Goal: Contribute content: Contribute content

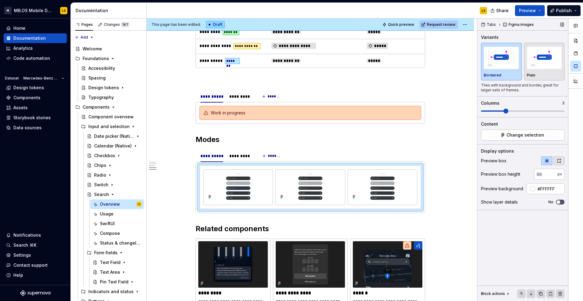
click at [459, 161] on button "button" at bounding box center [558, 161] width 11 height 9
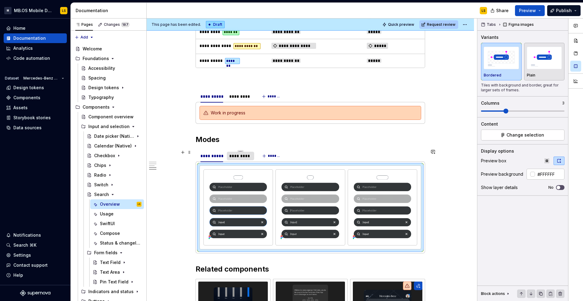
click at [244, 158] on div "*********" at bounding box center [240, 156] width 22 height 6
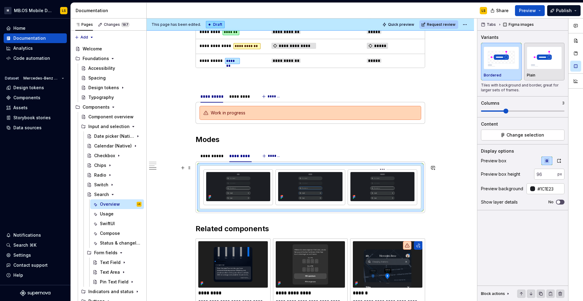
click at [382, 192] on img at bounding box center [382, 186] width 64 height 29
click at [459, 158] on icon "button" at bounding box center [558, 160] width 5 height 5
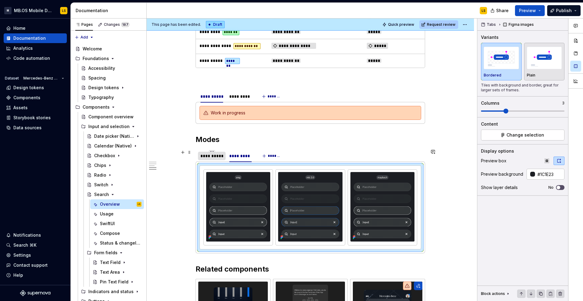
click at [221, 154] on div "**********" at bounding box center [211, 156] width 23 height 6
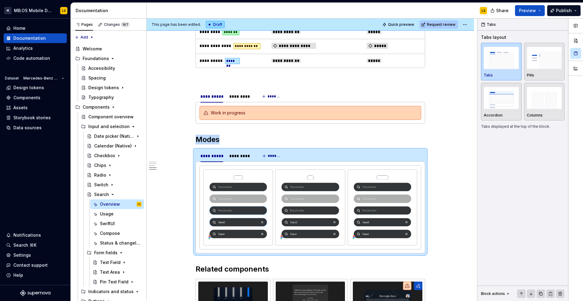
click at [247, 199] on img at bounding box center [238, 206] width 64 height 69
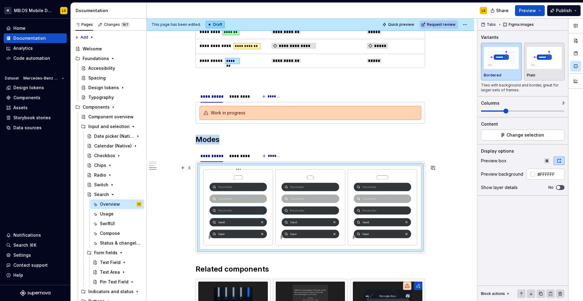
click at [247, 199] on img at bounding box center [238, 206] width 64 height 69
click at [240, 169] on html "M MB.OS Mobile Design System LS Home Documentation Analytics Code automation Da…" at bounding box center [291, 150] width 583 height 301
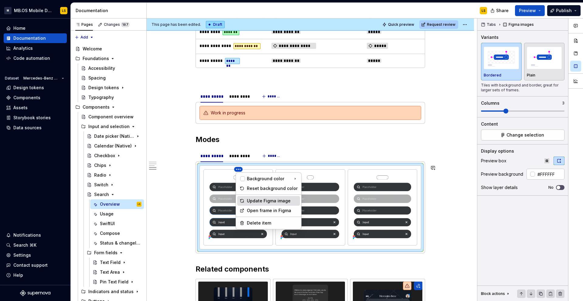
click at [264, 201] on div "Update Figma image" at bounding box center [272, 201] width 51 height 6
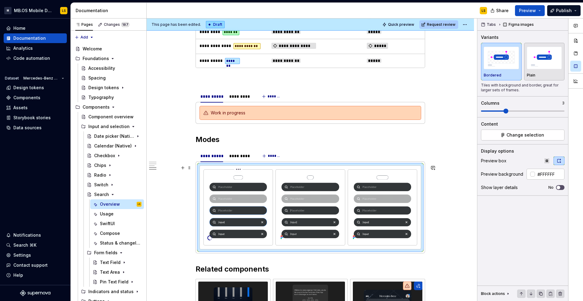
click at [238, 169] on html "M MB.OS Mobile Design System LS Home Documentation Analytics Code automation Da…" at bounding box center [291, 150] width 583 height 301
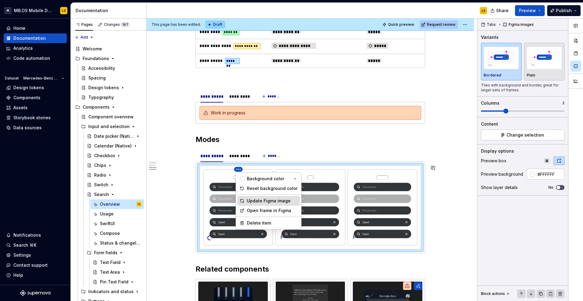
click at [252, 200] on div "Update Figma image" at bounding box center [272, 201] width 51 height 6
click at [239, 169] on html "M MB.OS Mobile Design System LS Home Documentation Analytics Code automation Da…" at bounding box center [291, 150] width 583 height 301
click at [218, 180] on html "M MB.OS Mobile Design System LS Home Documentation Analytics Code automation Da…" at bounding box center [291, 150] width 583 height 301
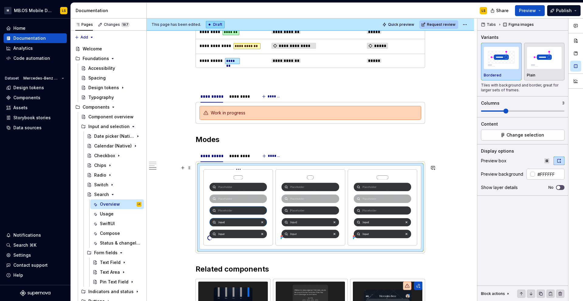
click at [230, 182] on img at bounding box center [238, 206] width 64 height 69
click at [459, 136] on span "Change selection" at bounding box center [525, 135] width 38 height 6
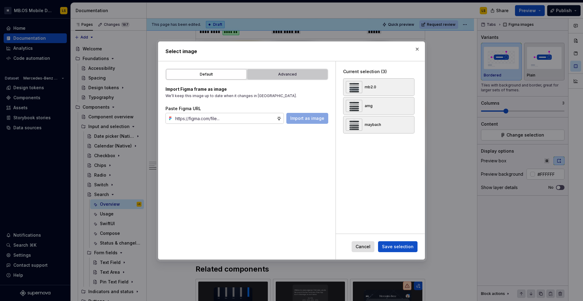
click at [295, 74] on div "Advanced" at bounding box center [287, 74] width 76 height 6
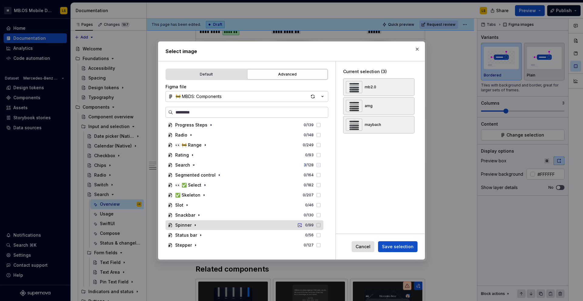
scroll to position [492, 0]
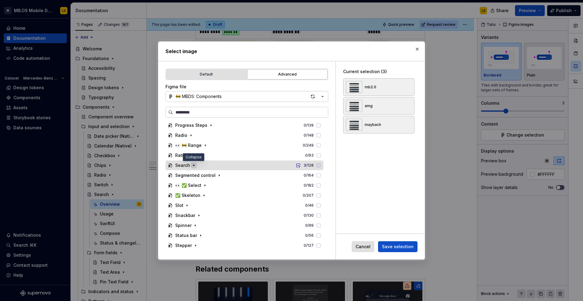
click at [195, 165] on icon "button" at bounding box center [193, 165] width 5 height 5
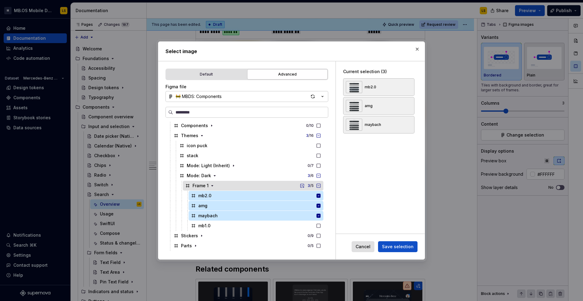
scroll to position [563, 0]
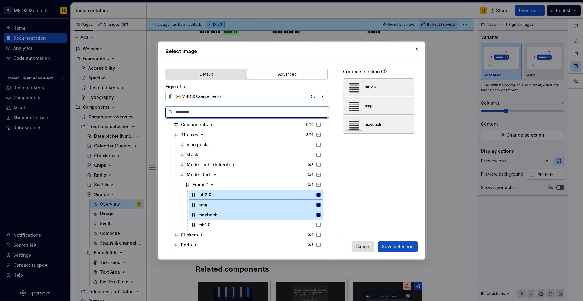
click at [321, 195] on icon at bounding box center [318, 194] width 5 height 5
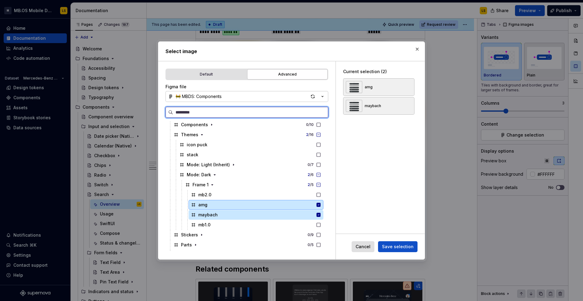
click at [323, 202] on div "amg" at bounding box center [256, 205] width 135 height 10
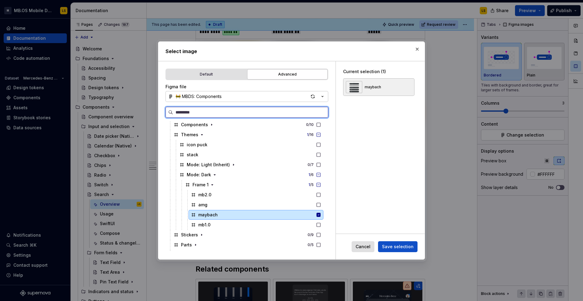
click at [323, 211] on div "maybach" at bounding box center [256, 215] width 135 height 10
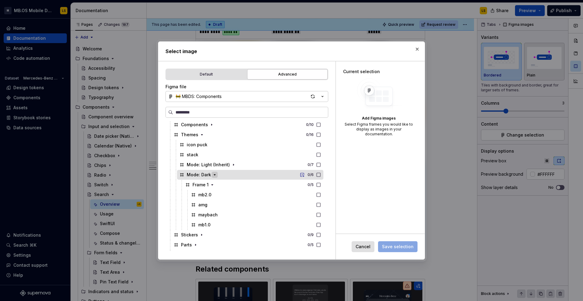
click at [215, 175] on icon "button" at bounding box center [214, 174] width 5 height 5
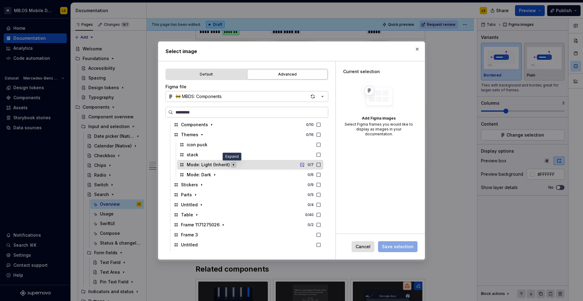
click at [233, 165] on icon "button" at bounding box center [233, 165] width 1 height 2
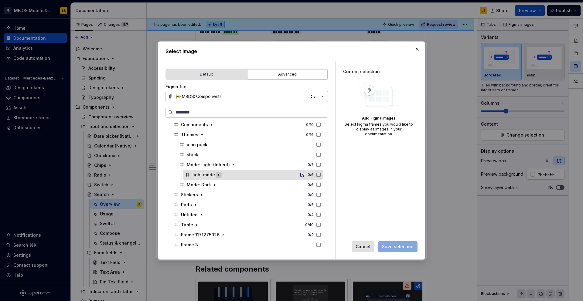
click at [217, 175] on icon "button" at bounding box center [218, 174] width 5 height 5
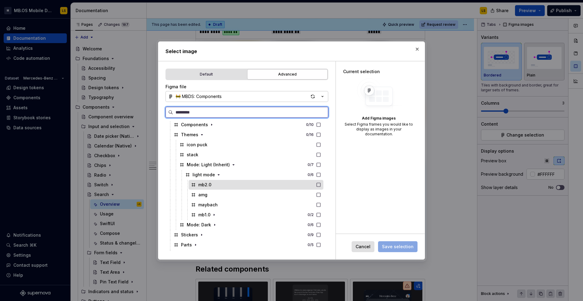
click at [221, 186] on div "mb2.0" at bounding box center [256, 185] width 135 height 10
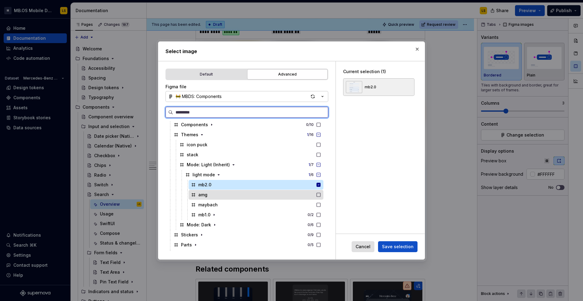
click at [223, 193] on div "amg" at bounding box center [256, 195] width 135 height 10
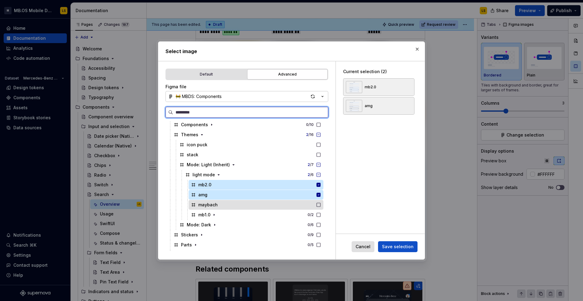
click at [231, 202] on div "maybach" at bounding box center [256, 205] width 135 height 10
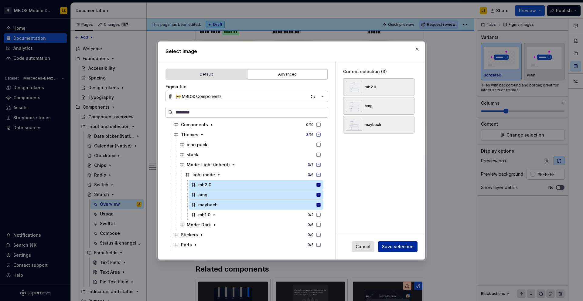
click at [396, 248] on span "Save selection" at bounding box center [398, 247] width 32 height 6
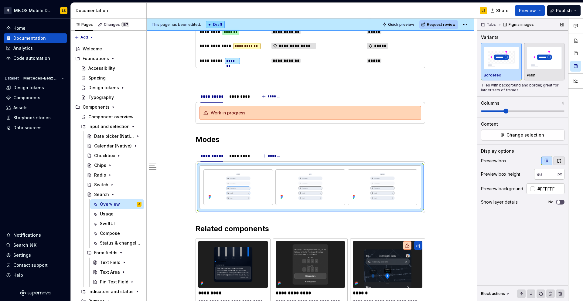
click at [459, 159] on button "button" at bounding box center [558, 161] width 11 height 9
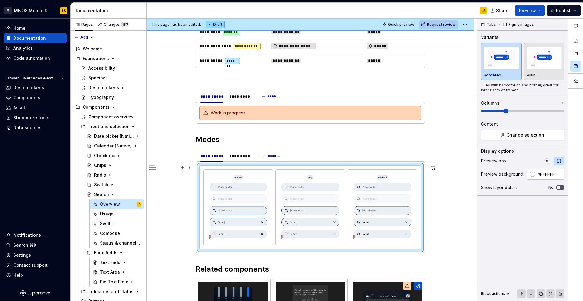
scroll to position [803, 0]
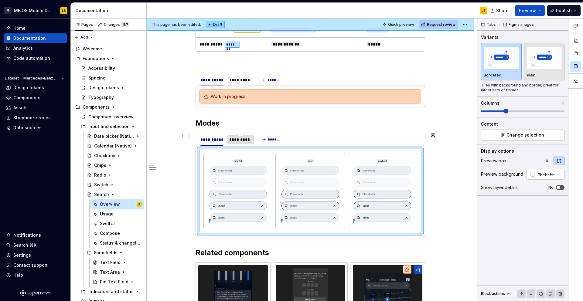
click at [243, 143] on div "*********" at bounding box center [240, 140] width 27 height 10
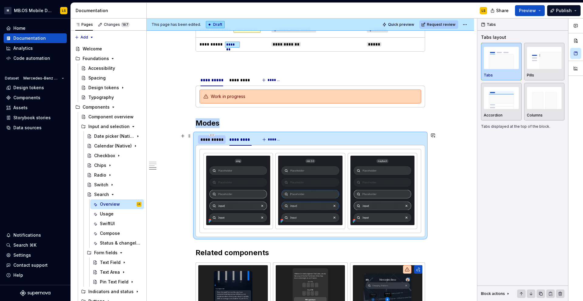
click at [212, 143] on div "**********" at bounding box center [212, 140] width 28 height 10
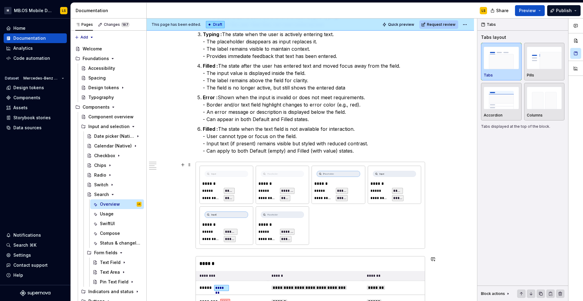
scroll to position [431, 0]
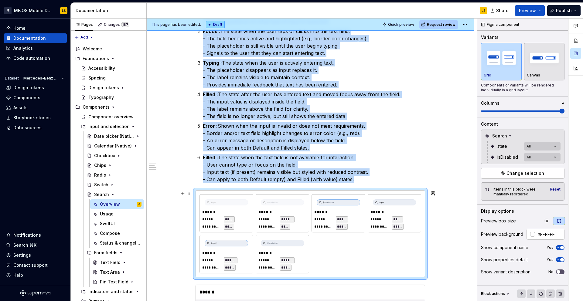
click at [337, 232] on div "**********" at bounding box center [338, 214] width 53 height 38
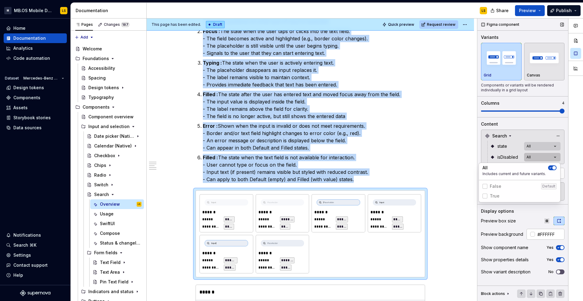
click at [459, 153] on div "Comments Open comments No comments yet Select ‘Comment’ from the block context …" at bounding box center [530, 160] width 106 height 283
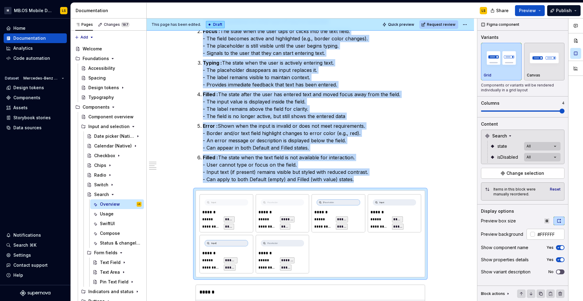
click at [459, 146] on div "Comments Open comments No comments yet Select ‘Comment’ from the block context …" at bounding box center [530, 160] width 106 height 283
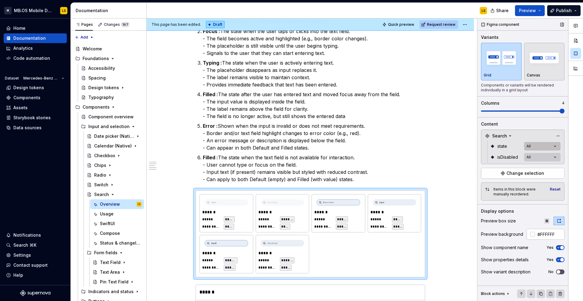
click at [459, 146] on div "Comments Open comments No comments yet Select ‘Comment’ from the block context …" at bounding box center [530, 160] width 106 height 283
click at [459, 128] on div "Comments Open comments No comments yet Select ‘Comment’ from the block context …" at bounding box center [530, 160] width 106 height 283
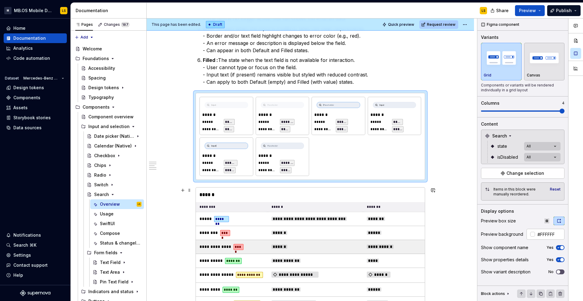
click at [400, 240] on td "**********" at bounding box center [394, 247] width 62 height 14
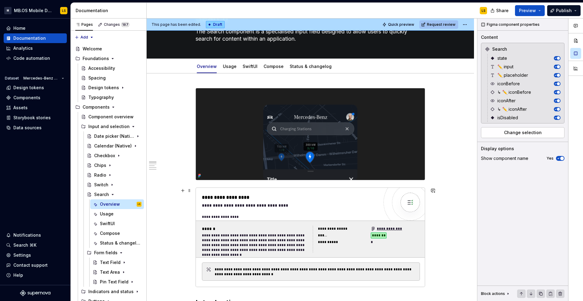
scroll to position [0, 0]
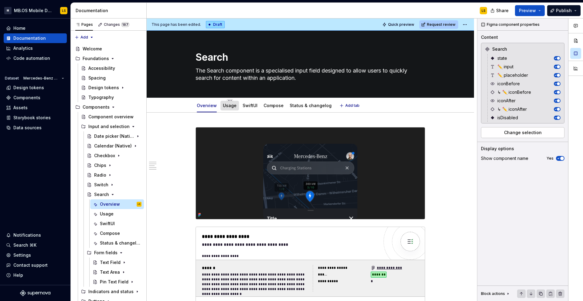
click at [228, 105] on link "Usage" at bounding box center [230, 105] width 14 height 5
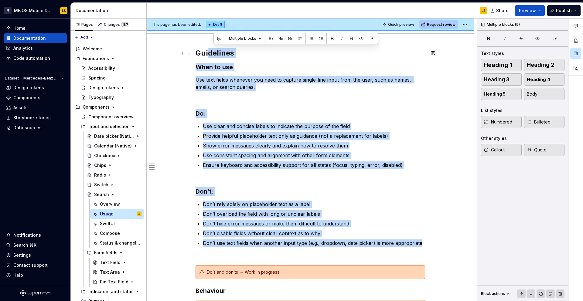
scroll to position [69, 0]
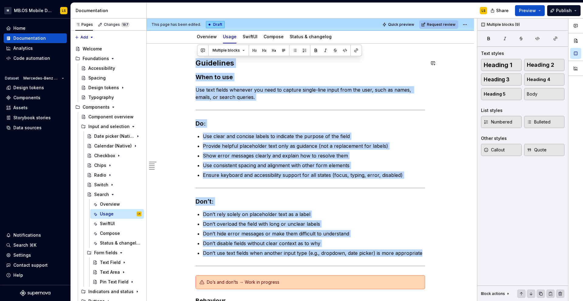
drag, startPoint x: 425, startPoint y: 222, endPoint x: 199, endPoint y: 53, distance: 282.0
click at [199, 53] on div "Guidelines When to use Use text fields whenever you need to capture single-line…" at bounding box center [310, 233] width 327 height 378
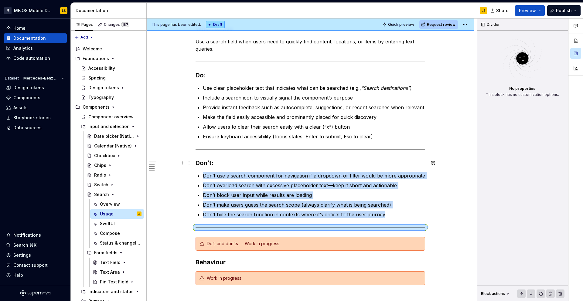
scroll to position [138, 0]
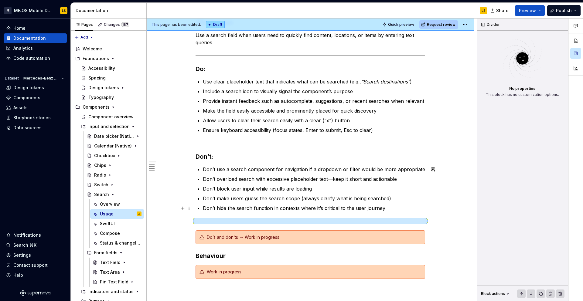
click at [262, 212] on p "Don’t hide the search function in contexts where it’s critical to the user jour…" at bounding box center [314, 208] width 222 height 7
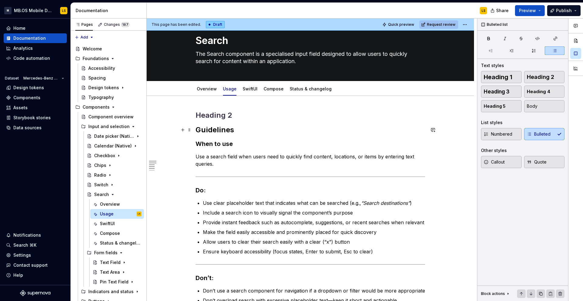
scroll to position [16, 0]
click at [210, 115] on h2 at bounding box center [311, 116] width 230 height 10
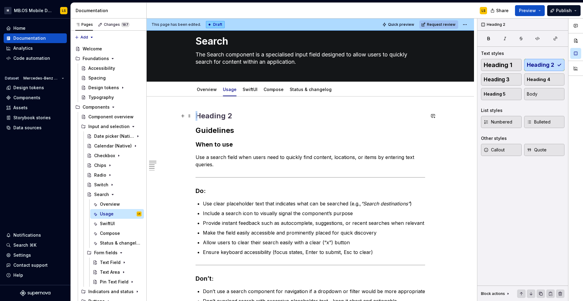
click at [210, 115] on h2 at bounding box center [311, 116] width 230 height 10
click at [190, 119] on span at bounding box center [189, 116] width 5 height 9
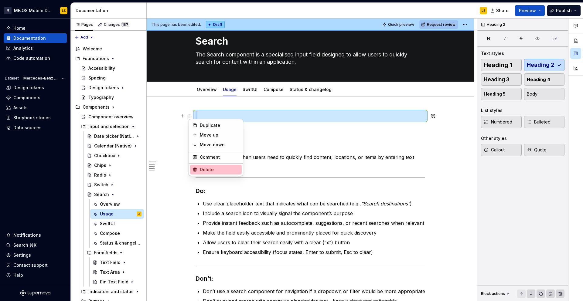
click at [207, 169] on div "Delete" at bounding box center [219, 170] width 39 height 6
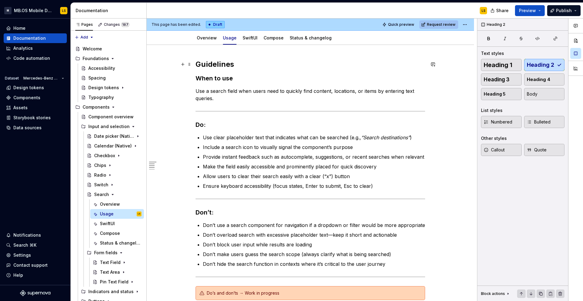
scroll to position [0, 0]
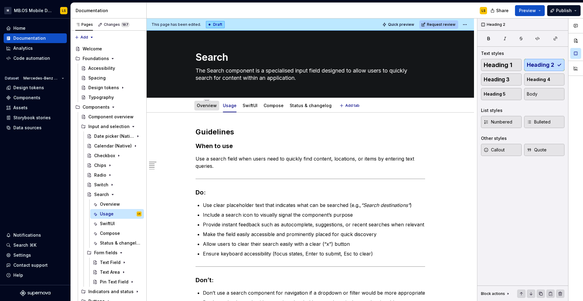
click at [204, 107] on link "Overview" at bounding box center [207, 105] width 20 height 5
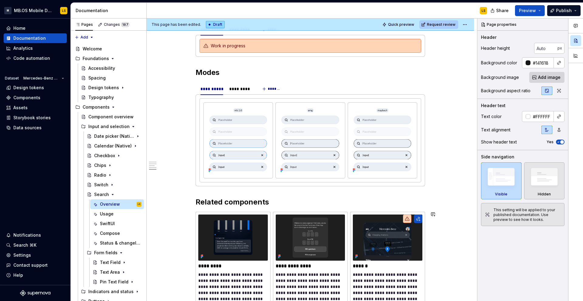
scroll to position [1007, 0]
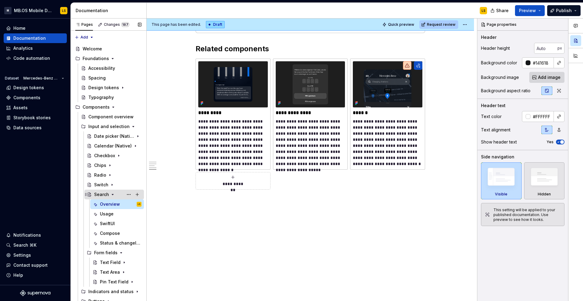
click at [111, 195] on icon "Page tree" at bounding box center [112, 194] width 5 height 5
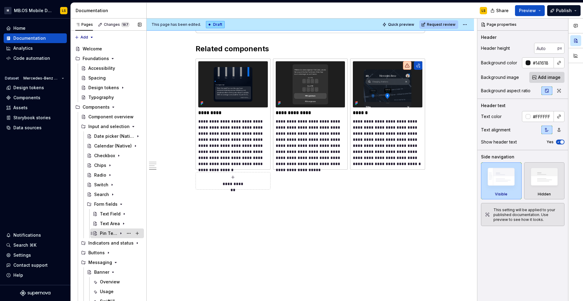
click at [108, 234] on div "Pin Text Field" at bounding box center [108, 233] width 17 height 6
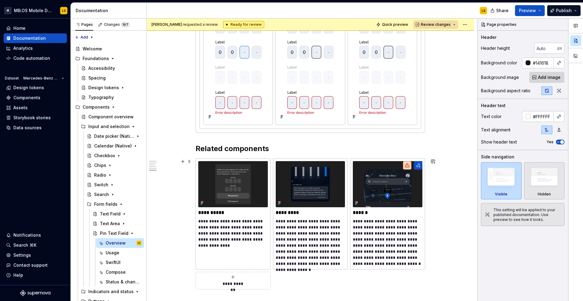
scroll to position [737, 0]
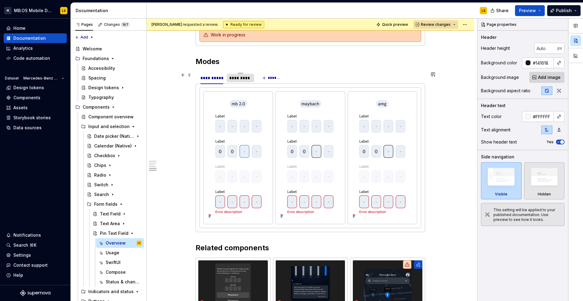
click at [246, 75] on div "*********" at bounding box center [240, 78] width 22 height 6
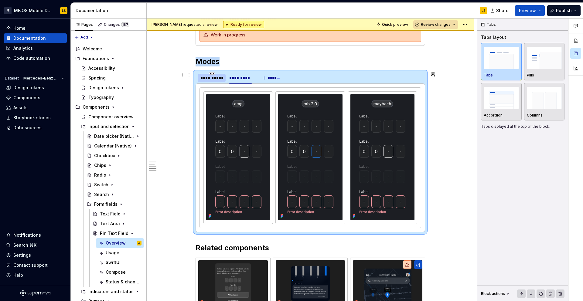
click at [218, 77] on div "**********" at bounding box center [211, 78] width 23 height 6
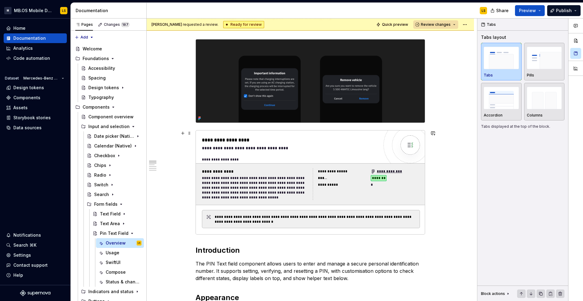
scroll to position [0, 0]
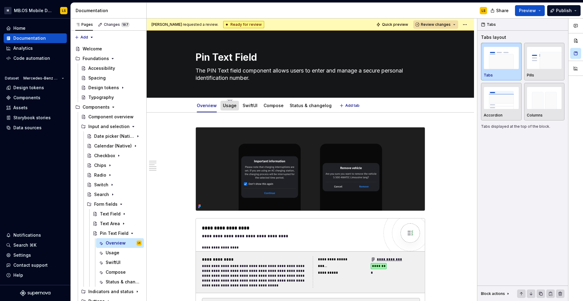
click at [231, 108] on div "Usage" at bounding box center [230, 106] width 14 height 6
click at [232, 108] on div "Usage" at bounding box center [230, 106] width 14 height 6
click at [232, 106] on link "Usage" at bounding box center [230, 105] width 14 height 5
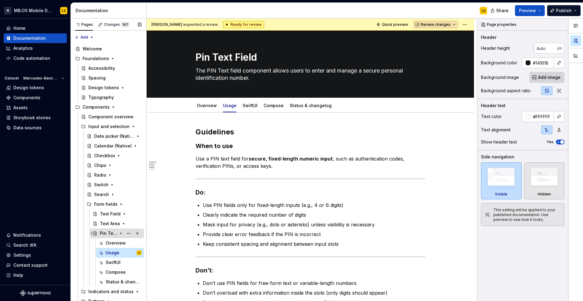
drag, startPoint x: 129, startPoint y: 233, endPoint x: 118, endPoint y: 233, distance: 10.3
click at [118, 233] on div "Pin Text Field" at bounding box center [121, 233] width 42 height 9
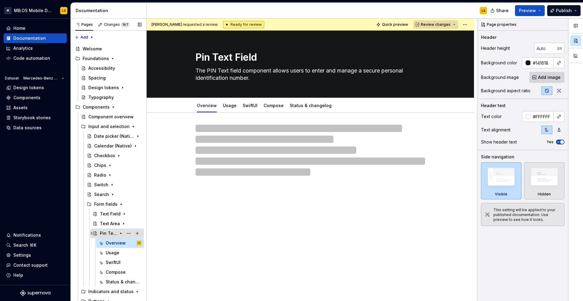
click at [118, 233] on icon "Page tree" at bounding box center [120, 233] width 5 height 5
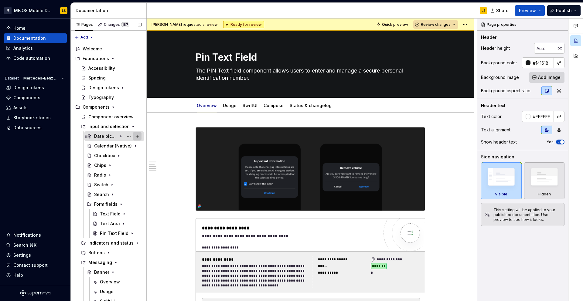
click at [134, 136] on button "Page tree" at bounding box center [137, 136] width 9 height 9
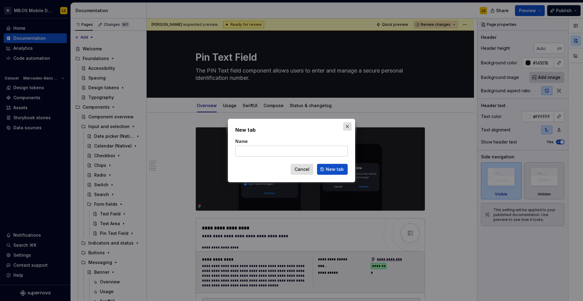
click at [345, 124] on button "button" at bounding box center [347, 126] width 9 height 9
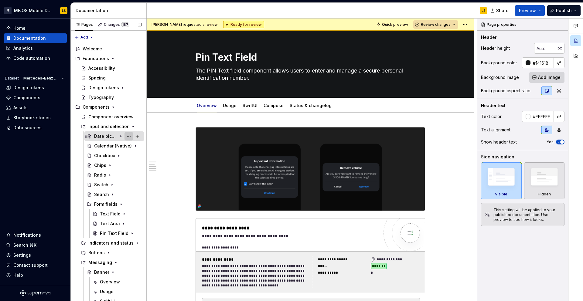
click at [127, 137] on button "Page tree" at bounding box center [128, 136] width 9 height 9
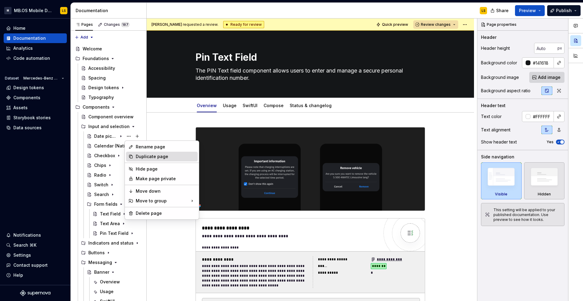
click at [144, 155] on div "Duplicate page" at bounding box center [166, 157] width 60 height 6
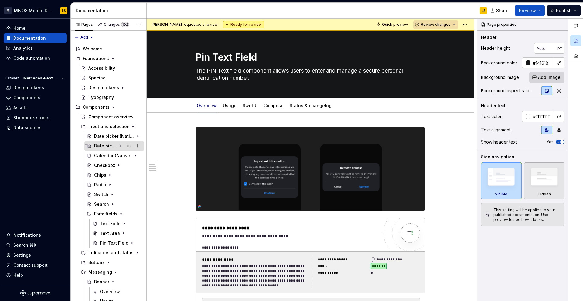
click at [104, 144] on div "Date picker (Native)" at bounding box center [105, 146] width 23 height 6
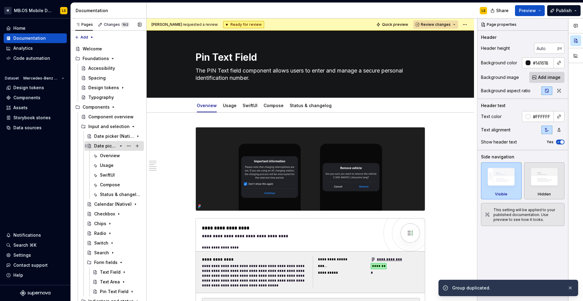
click at [104, 144] on div "Date picker (Native)" at bounding box center [105, 146] width 23 height 6
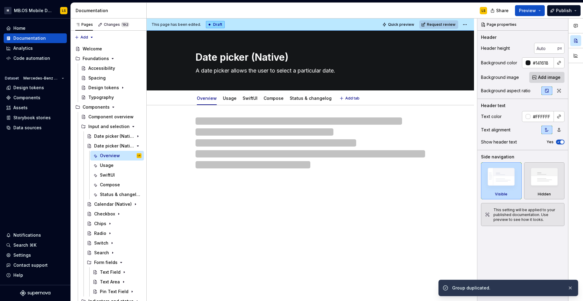
drag, startPoint x: 249, startPoint y: 59, endPoint x: 194, endPoint y: 58, distance: 55.3
click at [193, 58] on div "Date picker (Native) A date picker allows the user to select a particular date." at bounding box center [310, 61] width 279 height 60
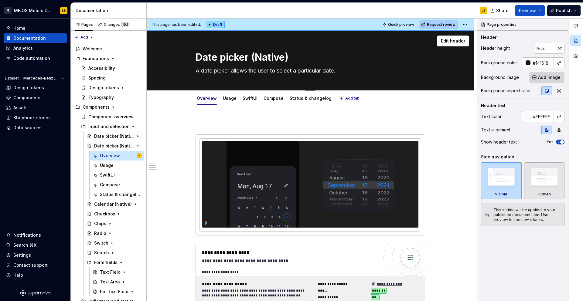
click at [207, 60] on textarea "Date picker (Native)" at bounding box center [309, 57] width 230 height 15
type textarea "*"
type textarea "T picker (Native)"
type textarea "*"
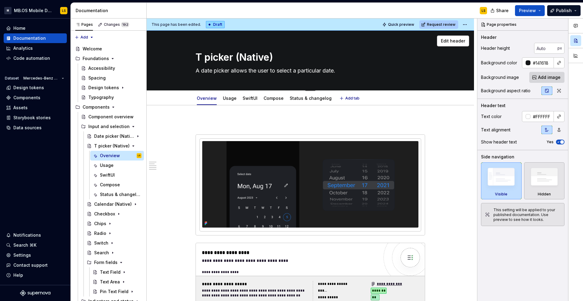
type textarea "Ti picker (Native)"
type textarea "*"
type textarea "Time picker (Native)"
type textarea "*"
type textarea "Time picker (Native)"
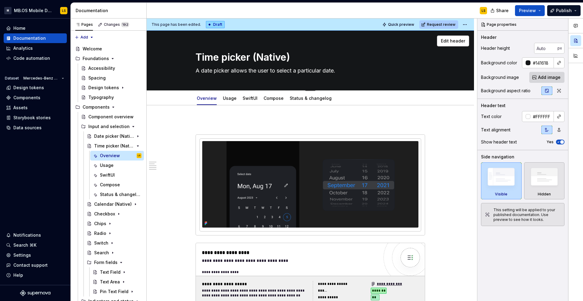
click at [219, 73] on textarea "A date picker allows the user to select a particular date." at bounding box center [309, 71] width 230 height 10
paste textarea "The Native Time Picker from the OS (iOS & Android) is used for selecting specif…"
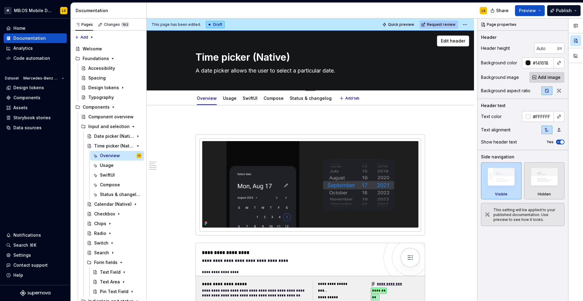
type textarea "*"
type textarea "The Native Time Picker from the OS (iOS & Android) is used for selecting specif…"
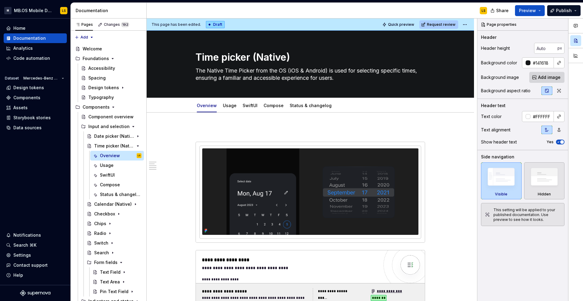
type textarea "*"
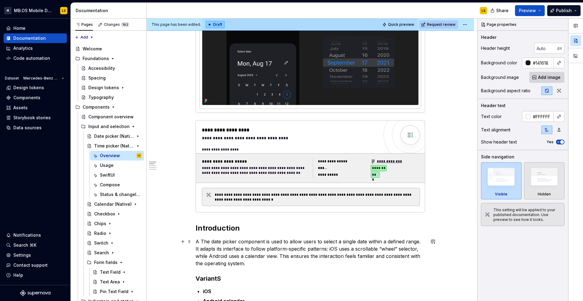
scroll to position [130, 0]
type textarea "The Native Time Picker from the OS (iOS & Android) is used for selecting specif…"
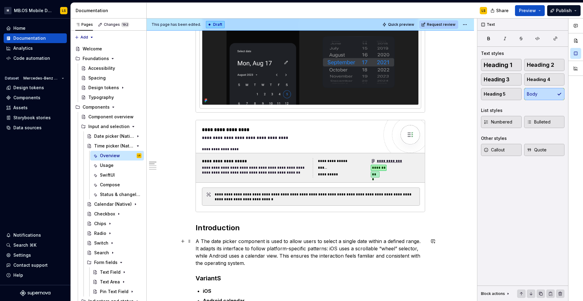
click at [229, 251] on p "A The date picker component is used to allow users to select a single date with…" at bounding box center [311, 252] width 230 height 29
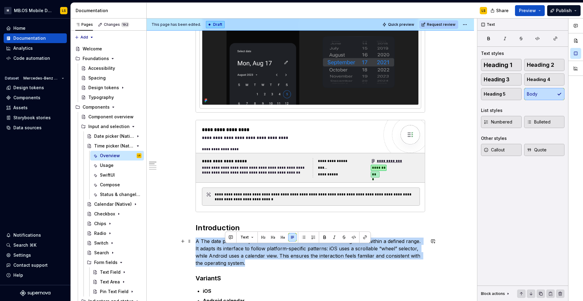
click at [229, 251] on p "A The date picker component is used to allow users to select a single date with…" at bounding box center [311, 252] width 230 height 29
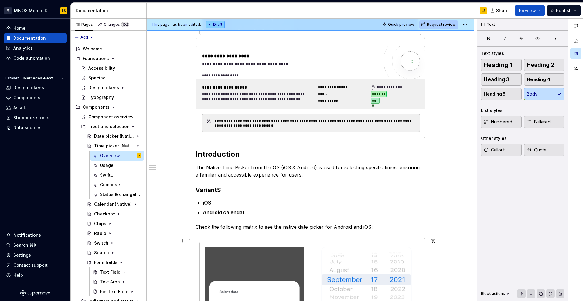
scroll to position [216, 0]
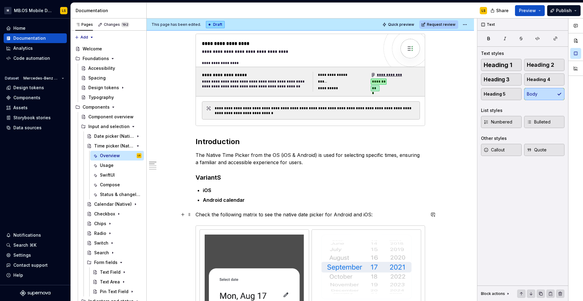
click at [304, 216] on p "Check the following matrix to see the native date picker for Android and iOS:" at bounding box center [311, 214] width 230 height 7
click at [314, 216] on p "Check the following matrix to see the native Time picker for Android and iOS:" at bounding box center [311, 214] width 230 height 7
click at [285, 215] on p "Check the following matrix to see the native Time Picker for Android and iOS:" at bounding box center [311, 214] width 230 height 7
click at [326, 215] on p "Check the following matrix to see the Native Time Picker for Android and iOS:" at bounding box center [311, 214] width 230 height 7
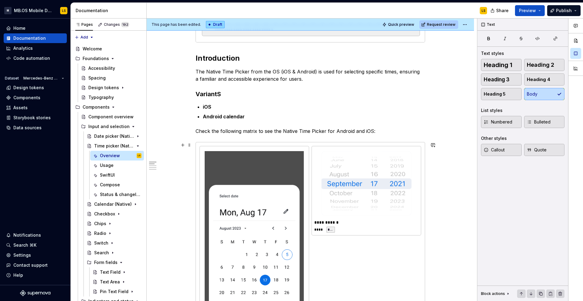
scroll to position [300, 0]
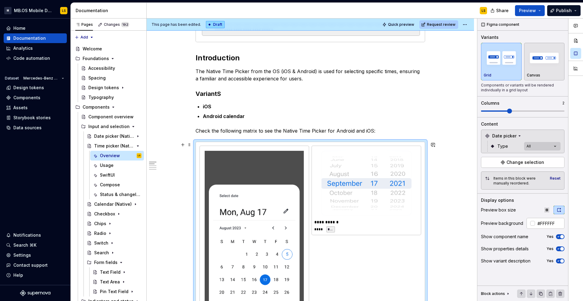
click at [280, 216] on img at bounding box center [254, 258] width 99 height 215
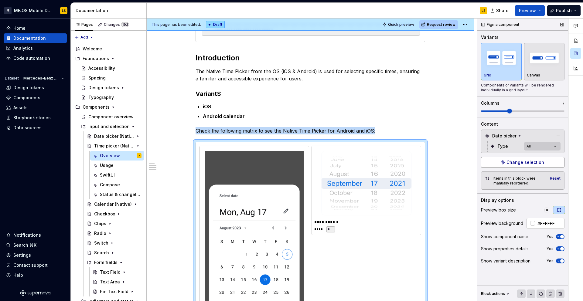
click at [459, 163] on span "Change selection" at bounding box center [525, 162] width 38 height 6
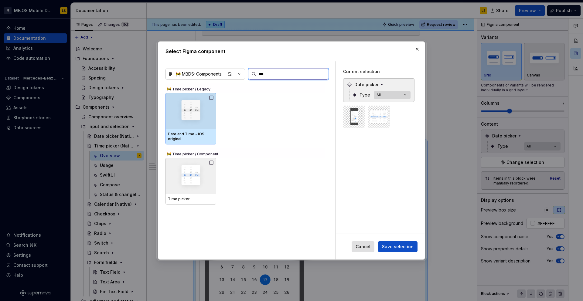
type input "****"
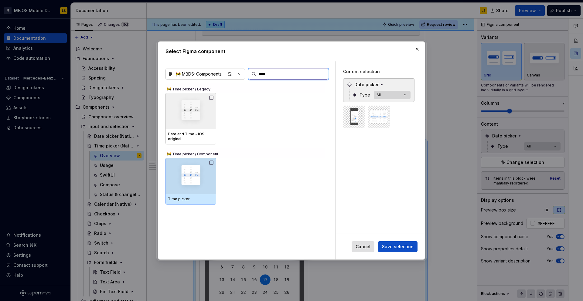
click at [213, 163] on icon at bounding box center [211, 162] width 5 height 5
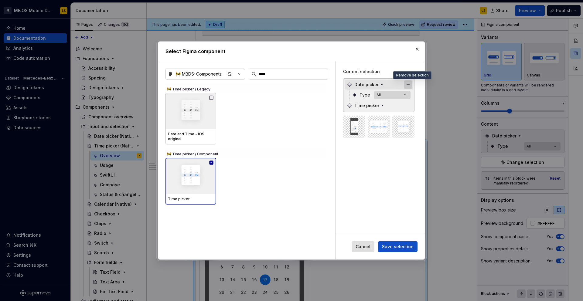
click at [411, 83] on button "button" at bounding box center [408, 84] width 9 height 9
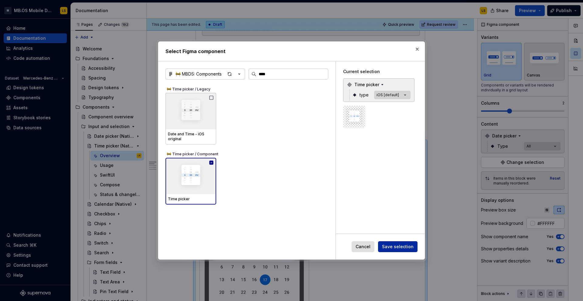
click at [407, 248] on span "Save selection" at bounding box center [398, 247] width 32 height 6
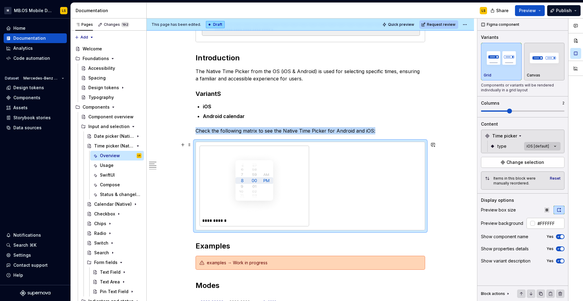
click at [253, 168] on img at bounding box center [254, 182] width 60 height 63
click at [459, 148] on div "Comments Open comments No comments yet Select ‘Comment’ from the block context …" at bounding box center [530, 160] width 106 height 283
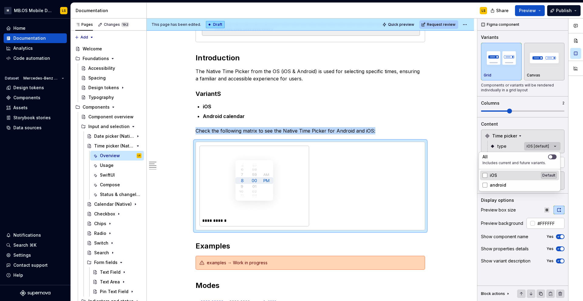
click at [459, 175] on div "iOS Default" at bounding box center [519, 175] width 74 height 6
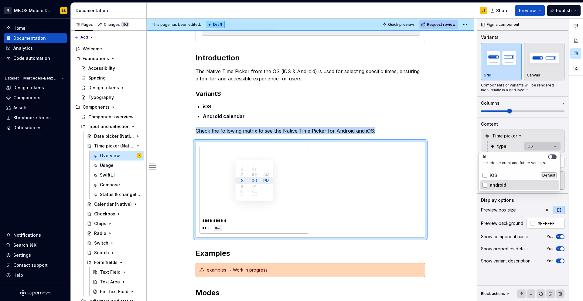
click at [459, 182] on div "android" at bounding box center [519, 185] width 74 height 6
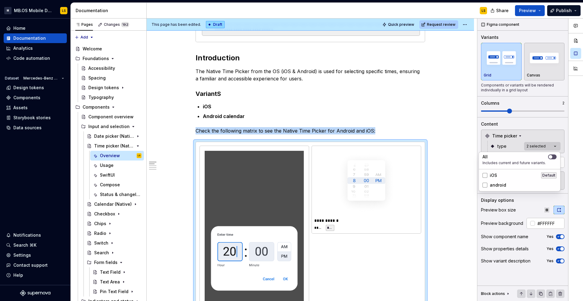
click at [392, 114] on html "M MB.OS Mobile Design System LS Home Documentation Analytics Code automation Da…" at bounding box center [291, 150] width 583 height 301
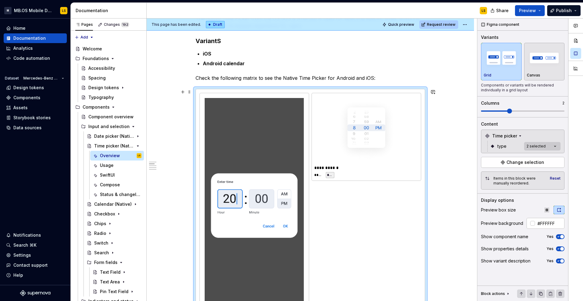
scroll to position [369, 0]
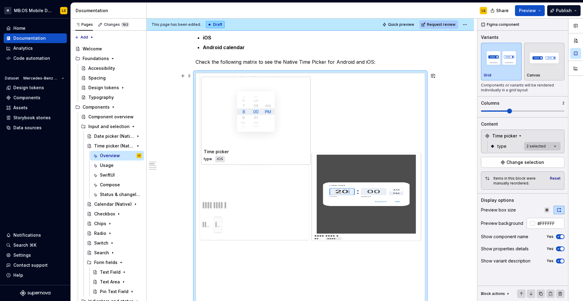
drag, startPoint x: 344, startPoint y: 146, endPoint x: 215, endPoint y: 147, distance: 129.0
click at [216, 148] on body "M MB.OS Mobile Design System LS Home Documentation Analytics Code automation Da…" at bounding box center [291, 150] width 583 height 301
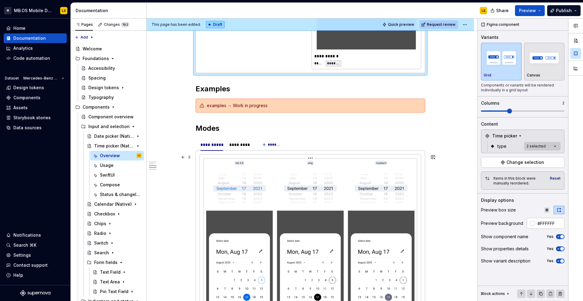
scroll to position [617, 0]
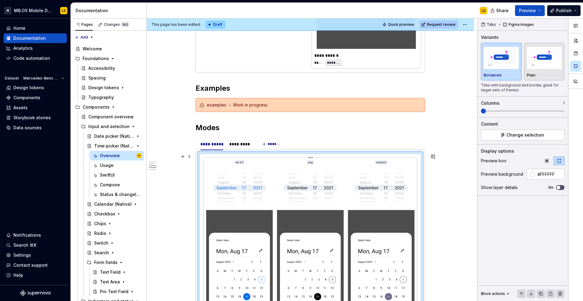
click at [243, 179] on img at bounding box center [310, 257] width 208 height 194
click at [459, 136] on span "Change selection" at bounding box center [525, 135] width 38 height 6
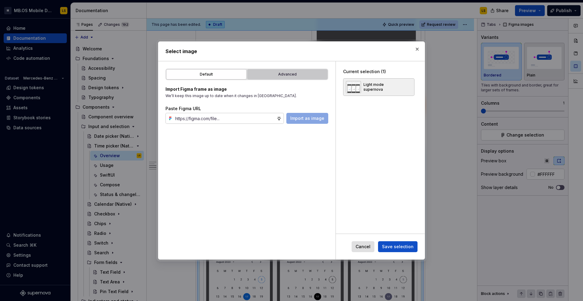
click at [301, 75] on div "Advanced" at bounding box center [287, 74] width 76 height 6
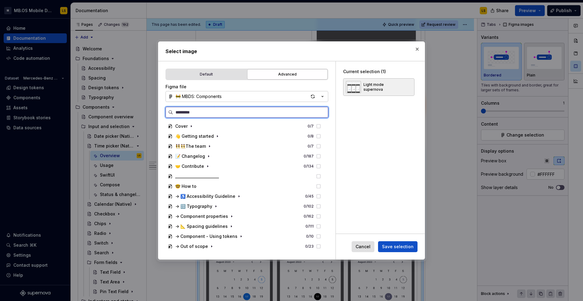
click at [224, 115] on input "search" at bounding box center [250, 112] width 155 height 6
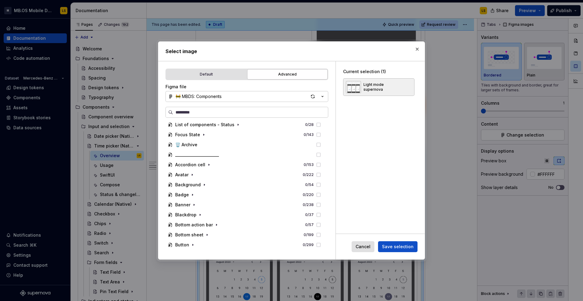
scroll to position [602, 0]
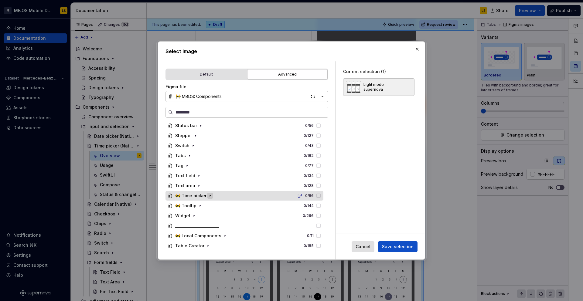
click at [209, 196] on icon "button" at bounding box center [210, 195] width 5 height 5
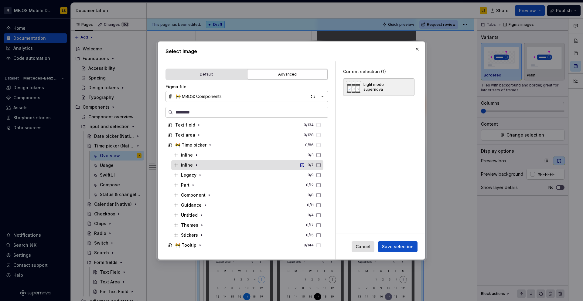
scroll to position [654, 0]
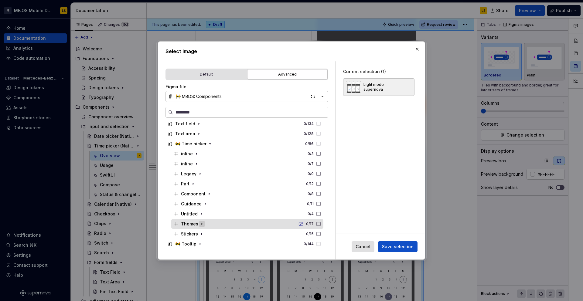
click at [202, 224] on icon "button" at bounding box center [202, 224] width 1 height 2
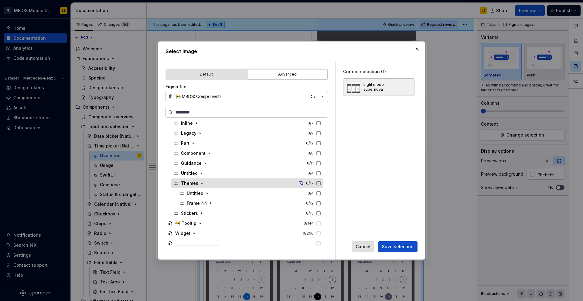
scroll to position [709, 0]
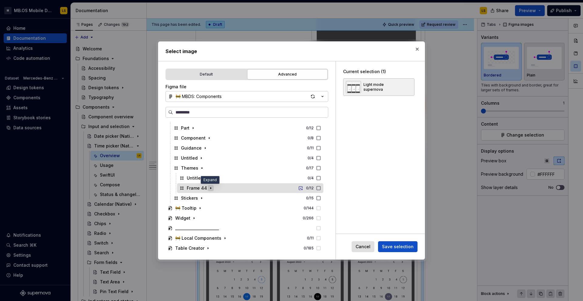
click at [210, 188] on icon "button" at bounding box center [210, 189] width 1 height 2
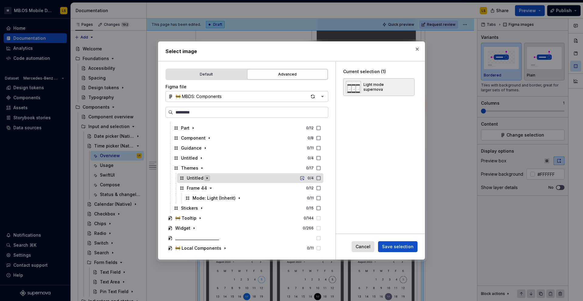
click at [207, 179] on icon "button" at bounding box center [207, 179] width 1 height 2
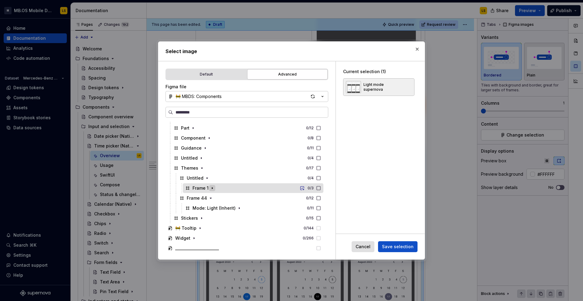
click at [213, 187] on icon "button" at bounding box center [212, 188] width 5 height 5
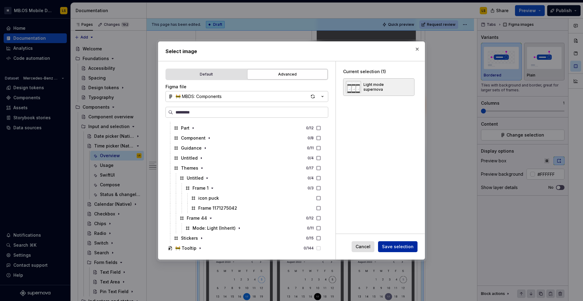
click at [400, 246] on span "Save selection" at bounding box center [398, 247] width 32 height 6
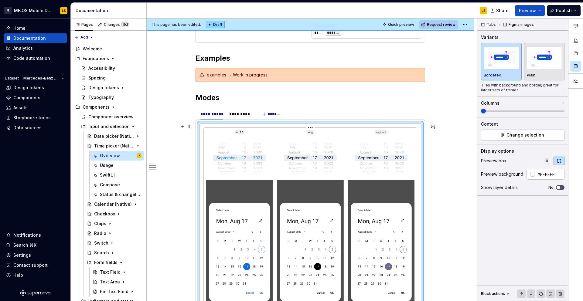
scroll to position [640, 0]
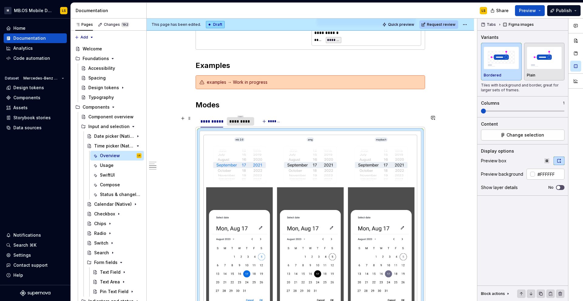
click at [241, 121] on div "*********" at bounding box center [240, 121] width 22 height 6
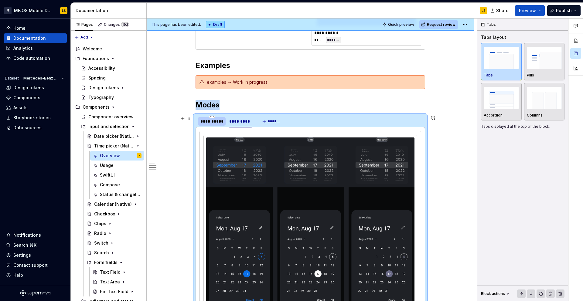
click at [217, 123] on div "**********" at bounding box center [211, 121] width 23 height 6
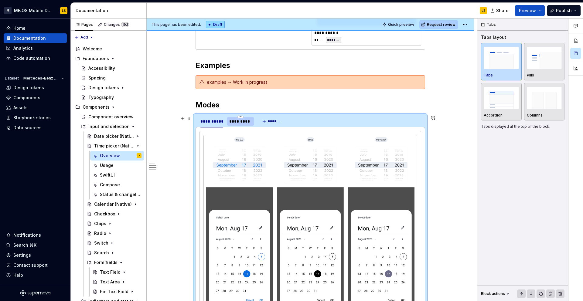
click at [241, 122] on div "*********" at bounding box center [240, 121] width 22 height 6
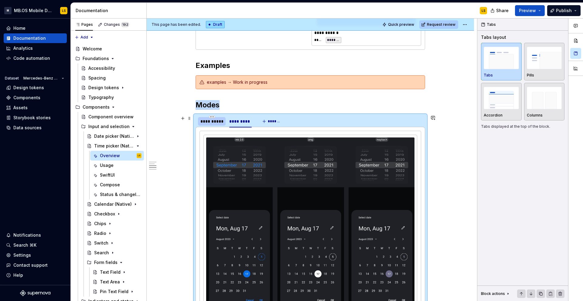
click at [210, 123] on div "**********" at bounding box center [211, 121] width 23 height 6
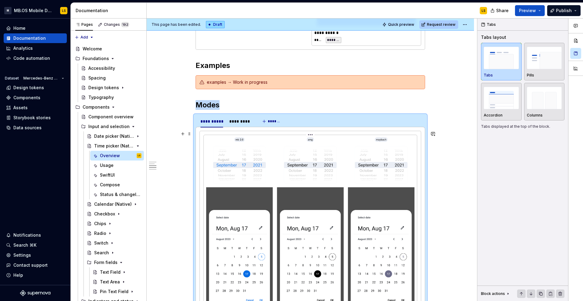
click at [311, 134] on html "M MB.OS Mobile Design System LS Home Documentation Analytics Code automation Da…" at bounding box center [291, 150] width 583 height 301
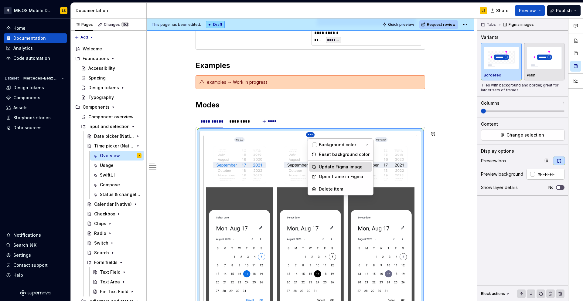
click at [333, 164] on div "Update Figma image" at bounding box center [344, 167] width 51 height 6
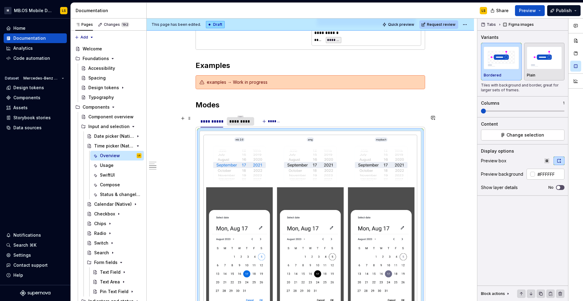
click at [244, 122] on div "*********" at bounding box center [240, 121] width 22 height 6
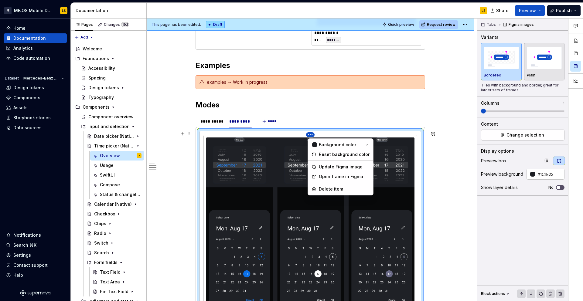
click at [311, 137] on html "M MB.OS Mobile Design System LS Home Documentation Analytics Code automation Da…" at bounding box center [291, 150] width 583 height 301
click at [323, 167] on div "Update Figma image" at bounding box center [344, 167] width 51 height 6
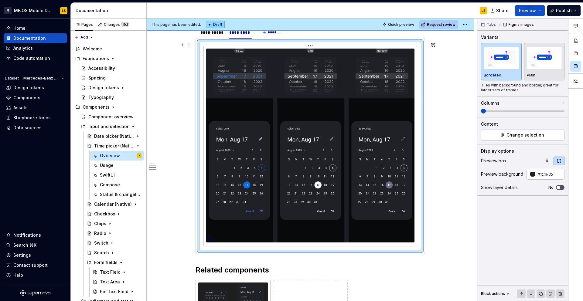
scroll to position [841, 0]
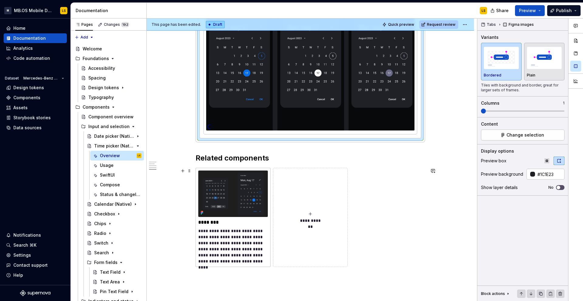
click at [308, 199] on button "**********" at bounding box center [310, 217] width 75 height 99
type textarea "*"
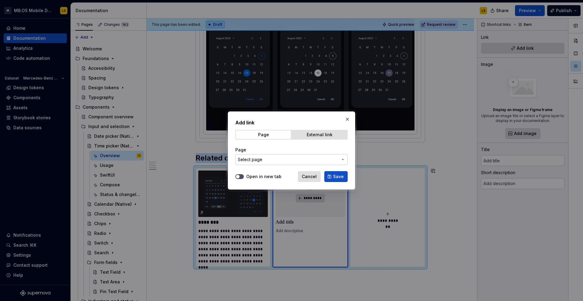
click at [312, 160] on span "Select page" at bounding box center [288, 160] width 100 height 6
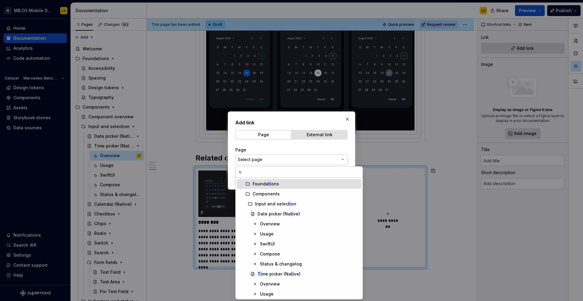
type input "t"
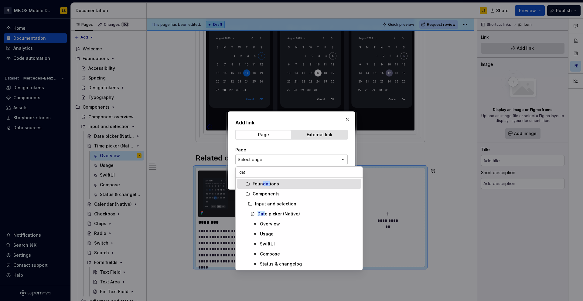
type input "date"
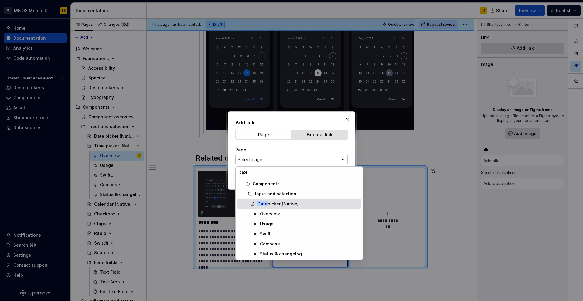
click at [274, 204] on div "Date picker (Native)" at bounding box center [277, 204] width 41 height 6
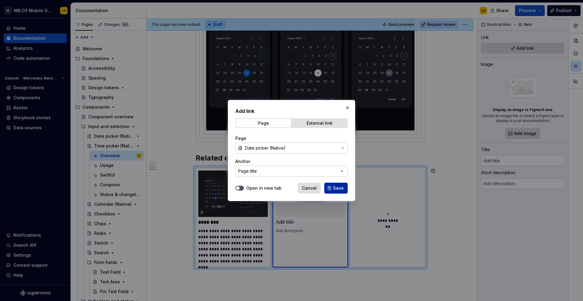
click at [331, 186] on button "Save" at bounding box center [335, 188] width 23 height 11
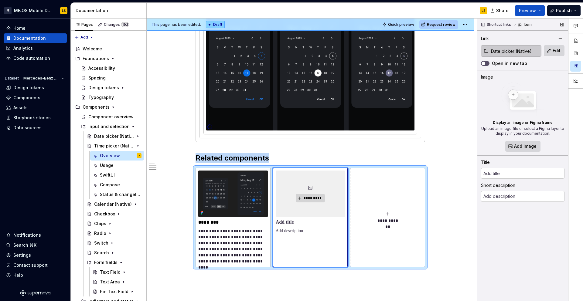
type textarea "*"
type input "Date picker (Native)"
type textarea "A date picker allows the user to select a particular date."
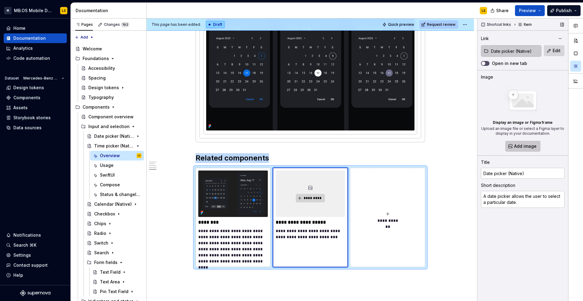
click at [459, 145] on span "Add image" at bounding box center [525, 146] width 22 height 6
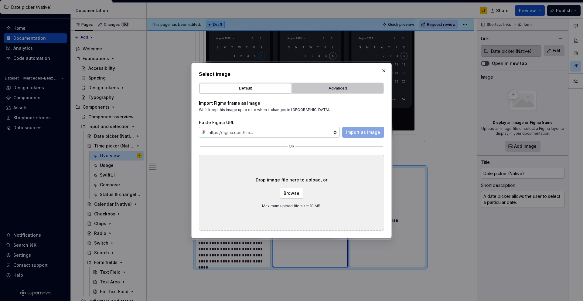
click at [327, 91] on div "Advanced" at bounding box center [337, 88] width 87 height 6
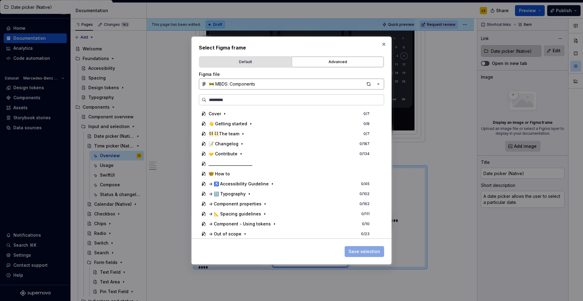
click at [257, 87] on button "🚧 MBDS: Components" at bounding box center [291, 84] width 185 height 11
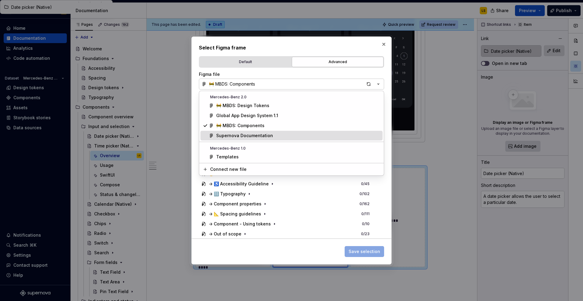
click at [265, 136] on div "Supernova Documentation" at bounding box center [244, 136] width 57 height 6
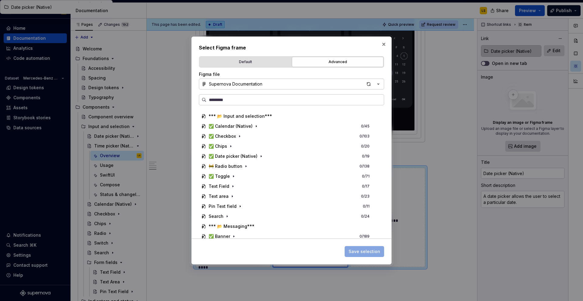
scroll to position [163, 0]
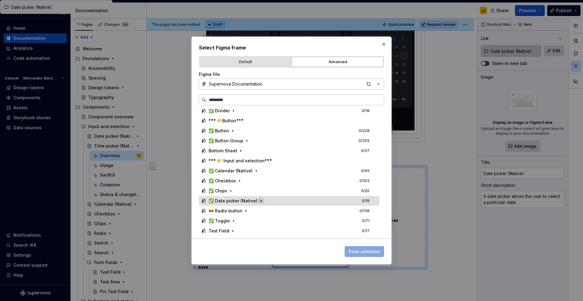
click at [260, 202] on icon "button" at bounding box center [261, 201] width 5 height 5
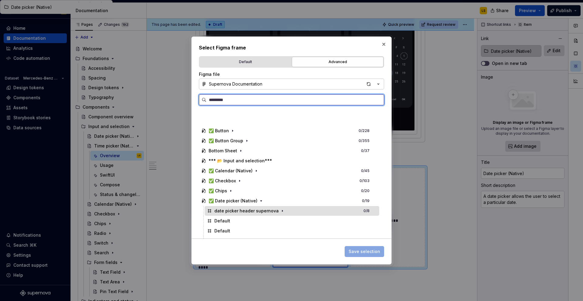
scroll to position [218, 0]
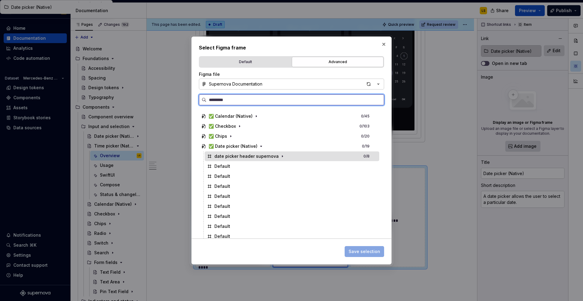
click at [306, 154] on div "date picker header supernova 0 / 8" at bounding box center [292, 156] width 175 height 10
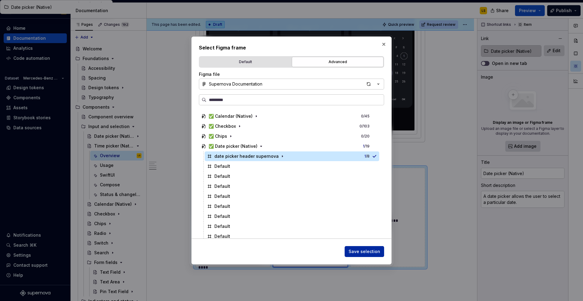
click at [356, 253] on span "Save selection" at bounding box center [365, 252] width 32 height 6
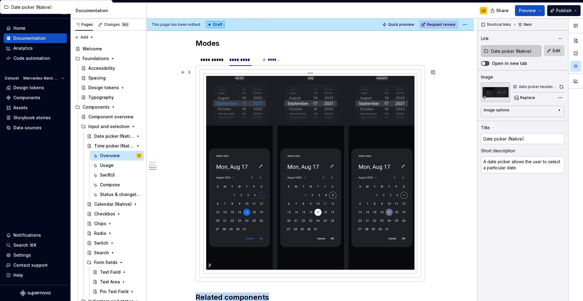
scroll to position [620, 0]
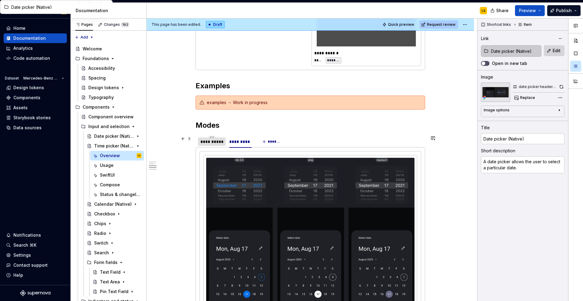
click at [218, 139] on div "**********" at bounding box center [211, 142] width 23 height 6
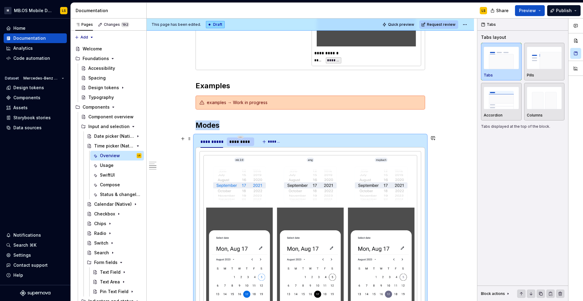
click at [239, 143] on div "*********" at bounding box center [240, 142] width 22 height 6
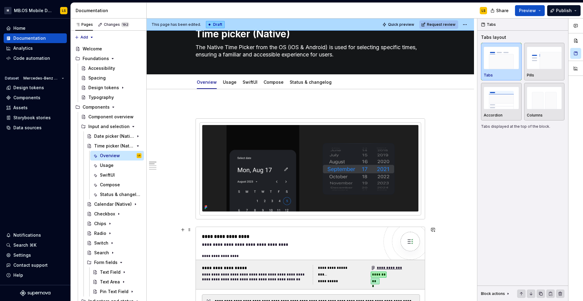
scroll to position [0, 0]
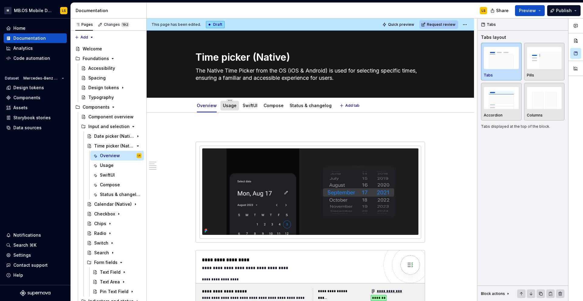
click at [229, 107] on link "Usage" at bounding box center [230, 105] width 14 height 5
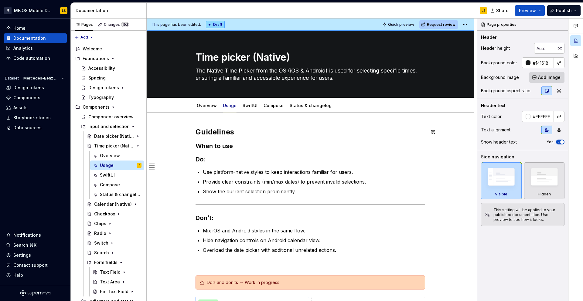
scroll to position [223, 0]
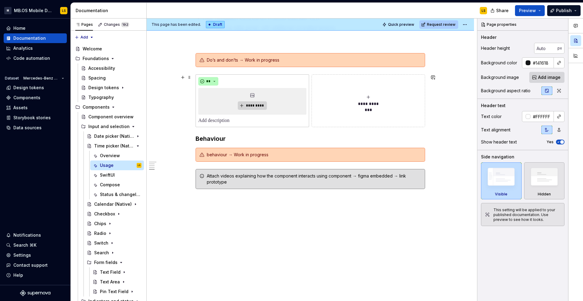
click at [355, 106] on span "**********" at bounding box center [368, 104] width 28 height 6
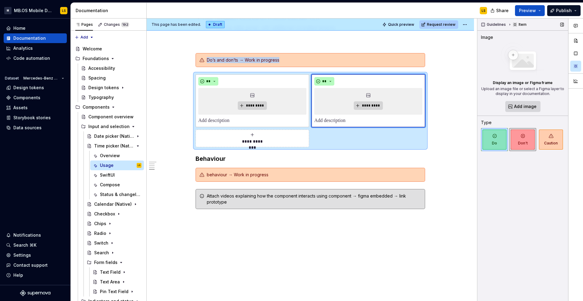
click at [459, 145] on span "Don't" at bounding box center [523, 140] width 24 height 20
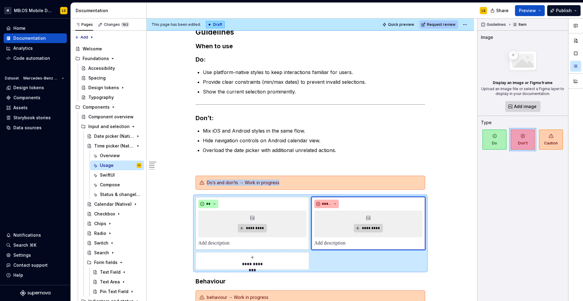
scroll to position [0, 0]
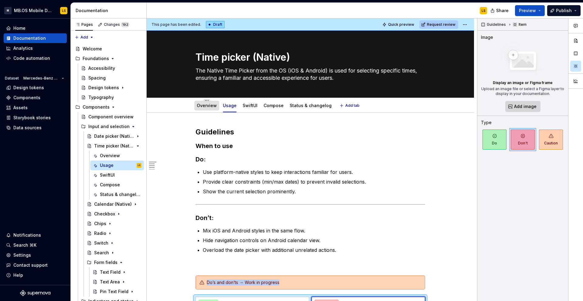
click at [207, 105] on link "Overview" at bounding box center [207, 105] width 20 height 5
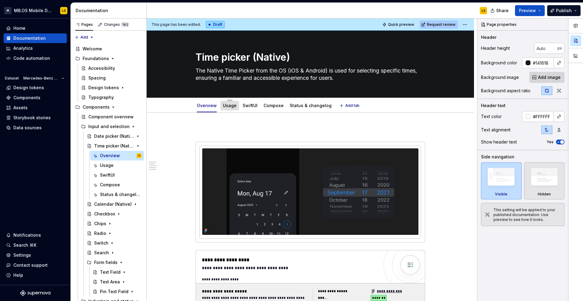
click at [230, 108] on div "Usage" at bounding box center [230, 106] width 14 height 6
click at [205, 128] on p at bounding box center [311, 130] width 230 height 7
click at [191, 131] on span at bounding box center [189, 131] width 5 height 9
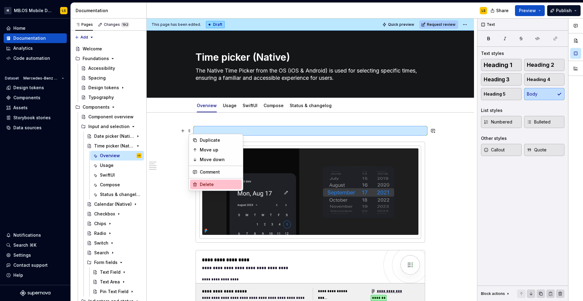
click at [205, 185] on div "Delete" at bounding box center [219, 185] width 39 height 6
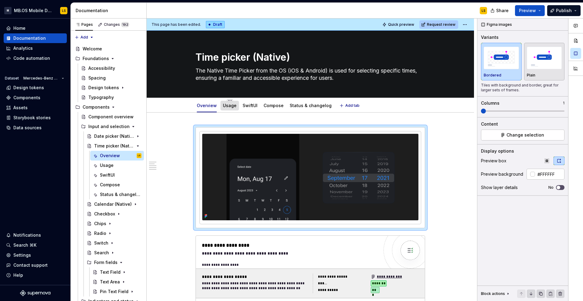
click at [223, 110] on div "Usage" at bounding box center [229, 106] width 19 height 10
click at [226, 107] on link "Usage" at bounding box center [230, 105] width 14 height 5
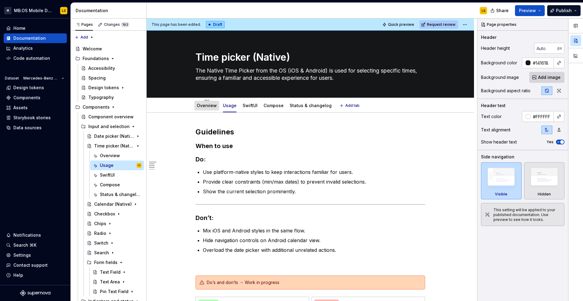
click at [212, 107] on link "Overview" at bounding box center [207, 105] width 20 height 5
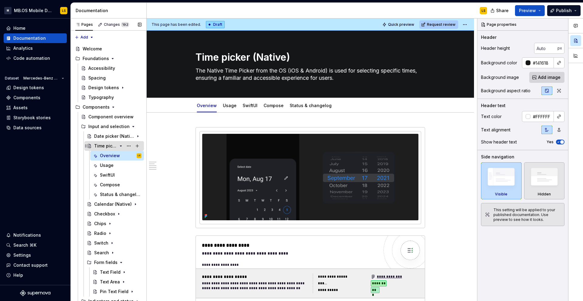
click at [120, 147] on icon "Page tree" at bounding box center [120, 146] width 5 height 5
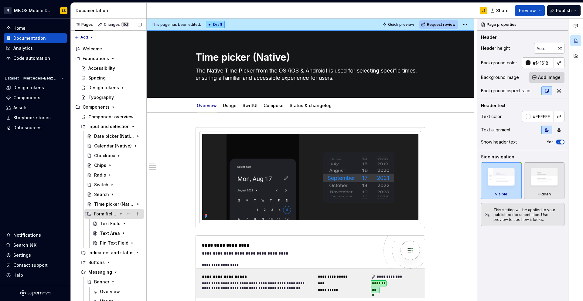
click at [120, 215] on icon "Page tree" at bounding box center [120, 214] width 5 height 5
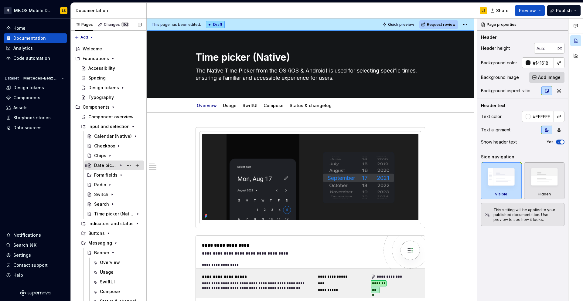
click at [101, 167] on div "Date picker (Native)" at bounding box center [105, 165] width 23 height 6
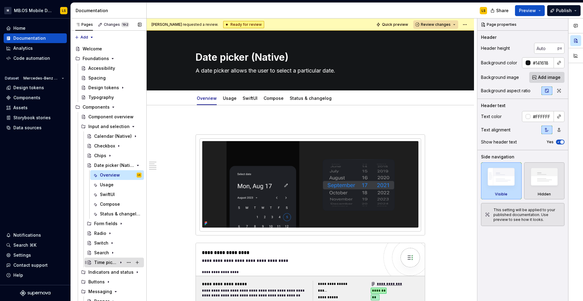
click at [110, 260] on div "Time picker (Native)" at bounding box center [105, 263] width 23 height 6
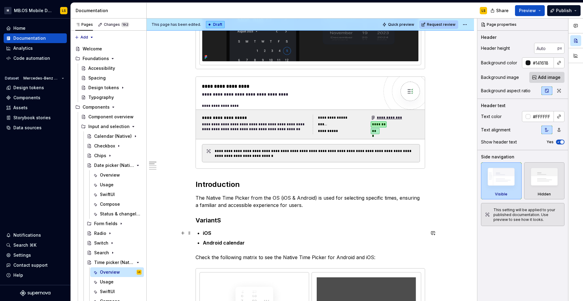
scroll to position [160, 0]
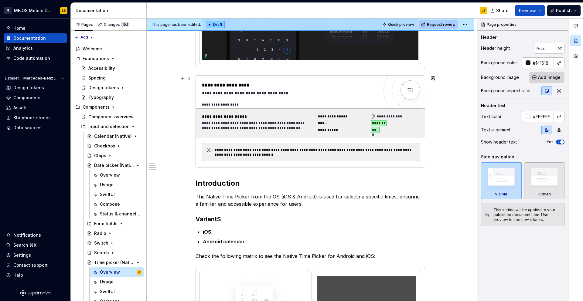
click at [266, 116] on div "**********" at bounding box center [255, 117] width 107 height 6
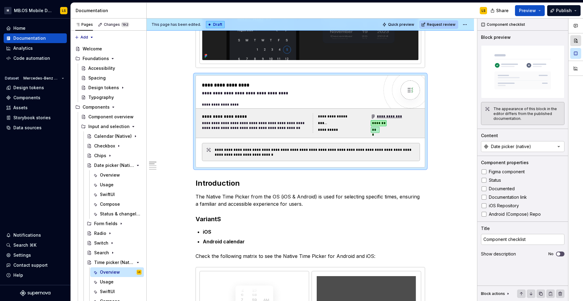
click at [459, 42] on button "button" at bounding box center [575, 40] width 11 height 11
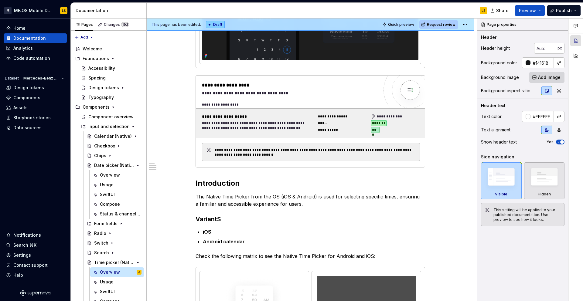
click at [459, 42] on button "button" at bounding box center [575, 40] width 11 height 11
click at [360, 116] on div "**********" at bounding box center [342, 117] width 49 height 6
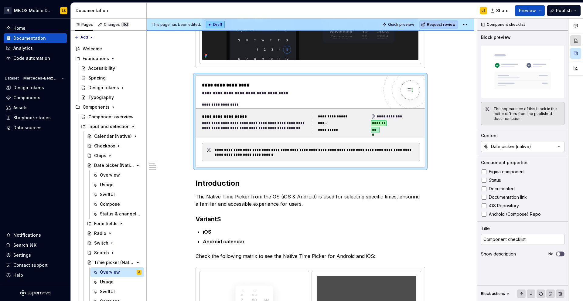
click at [459, 38] on button "button" at bounding box center [575, 40] width 11 height 11
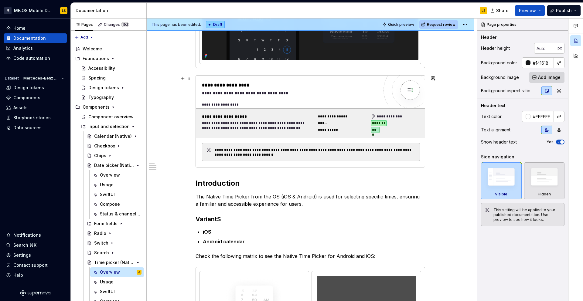
click at [398, 110] on div "**********" at bounding box center [311, 123] width 230 height 30
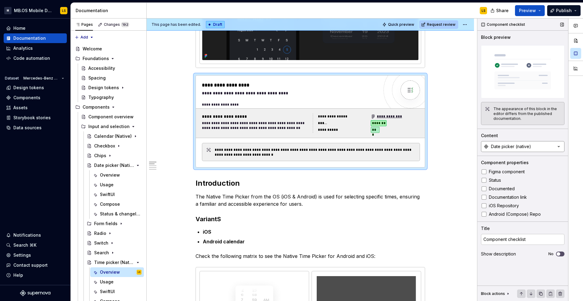
type textarea "*"
click at [459, 147] on div "Date picker (native)" at bounding box center [511, 147] width 40 height 6
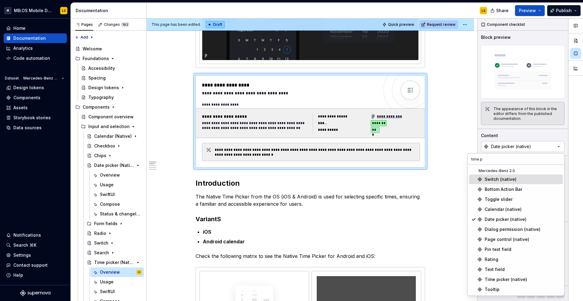
type input "time pi"
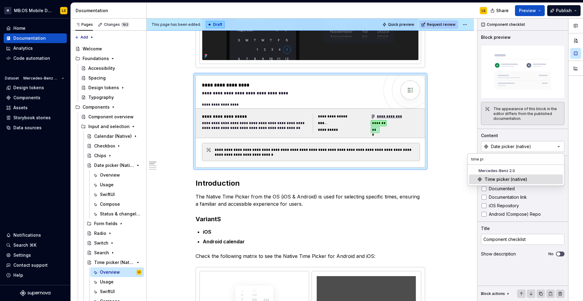
click at [459, 181] on div "Time picker (native)" at bounding box center [506, 179] width 43 height 6
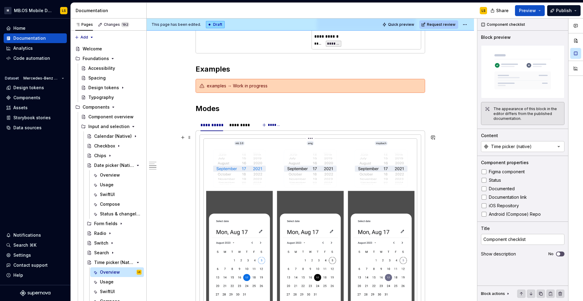
scroll to position [625, 0]
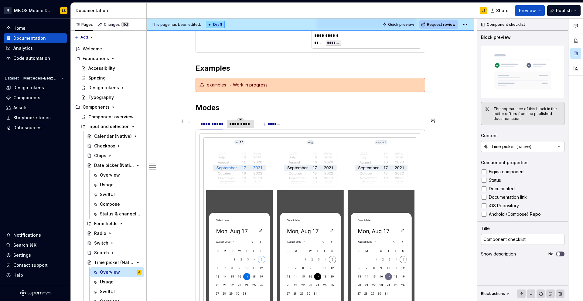
click at [238, 125] on div "*********" at bounding box center [240, 124] width 22 height 6
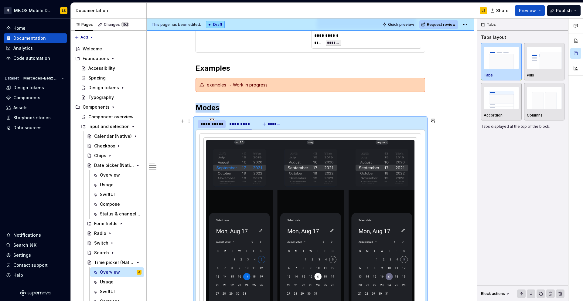
click at [218, 125] on div "**********" at bounding box center [211, 124] width 23 height 6
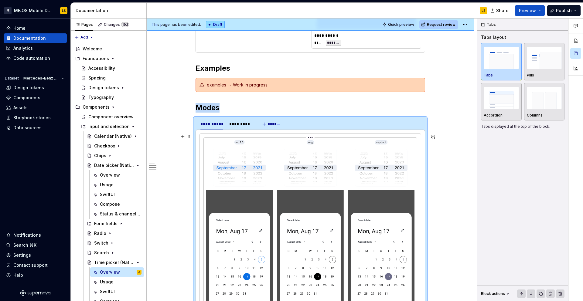
scroll to position [850, 0]
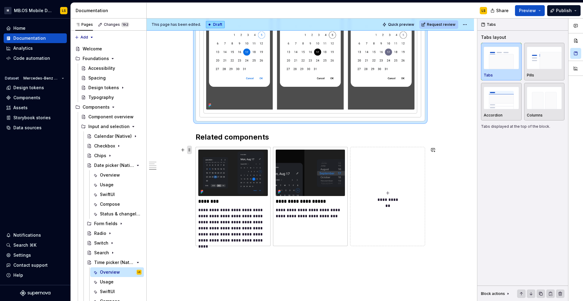
click at [192, 149] on span at bounding box center [189, 150] width 5 height 9
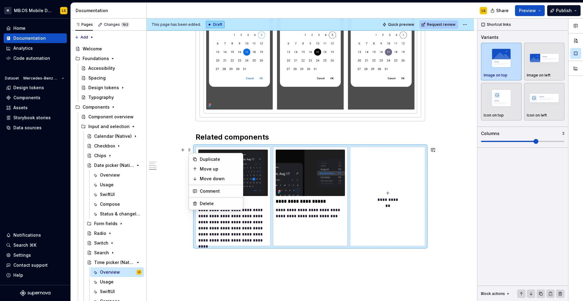
click at [255, 259] on p at bounding box center [311, 256] width 230 height 7
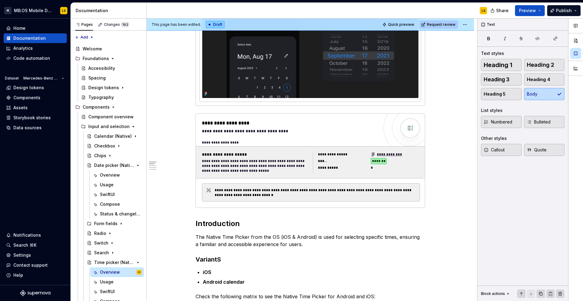
scroll to position [0, 0]
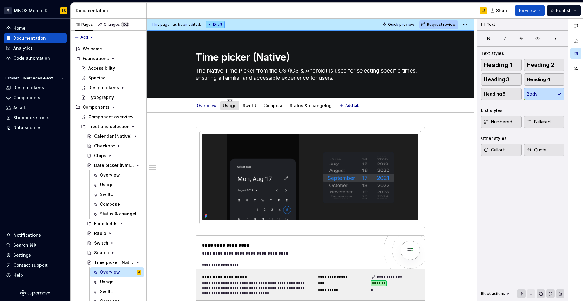
click at [225, 104] on link "Usage" at bounding box center [230, 105] width 14 height 5
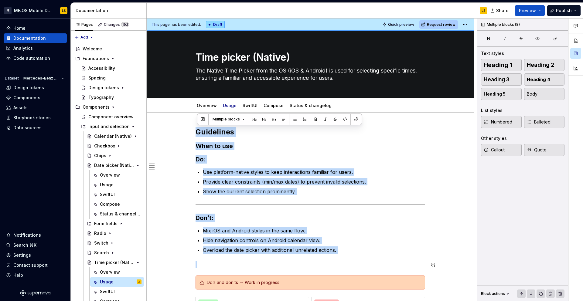
drag, startPoint x: 197, startPoint y: 131, endPoint x: 359, endPoint y: 254, distance: 203.6
click at [359, 254] on div "**********" at bounding box center [311, 286] width 230 height 319
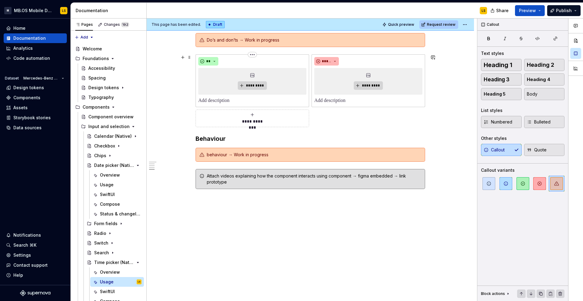
scroll to position [38, 0]
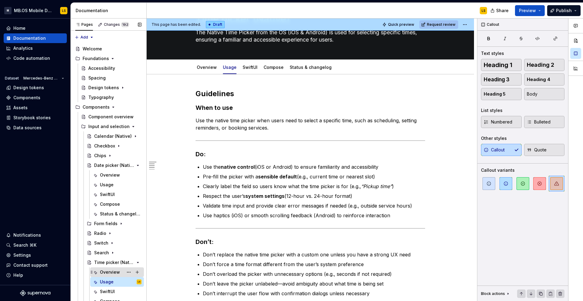
click at [104, 260] on div "Overview" at bounding box center [110, 272] width 20 height 6
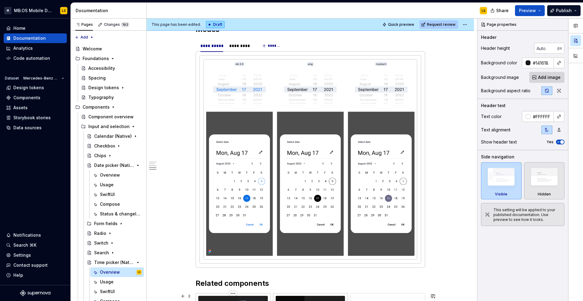
scroll to position [907, 0]
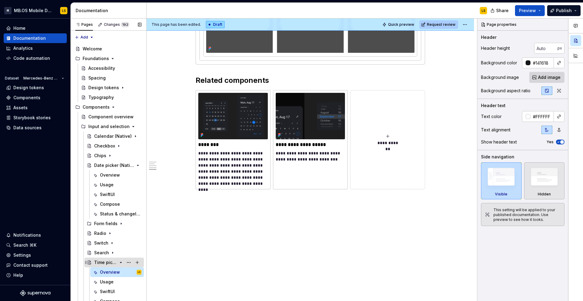
click at [121, 260] on icon "Page tree" at bounding box center [121, 262] width 2 height 1
click at [190, 95] on span at bounding box center [189, 93] width 5 height 9
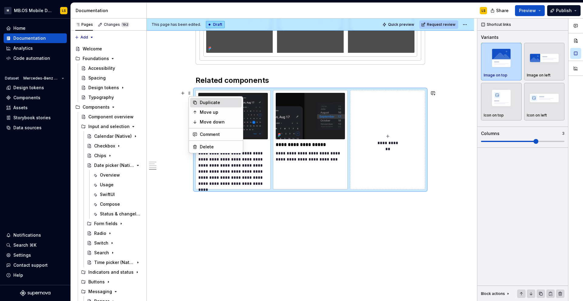
click at [200, 103] on div "Duplicate" at bounding box center [219, 103] width 39 height 6
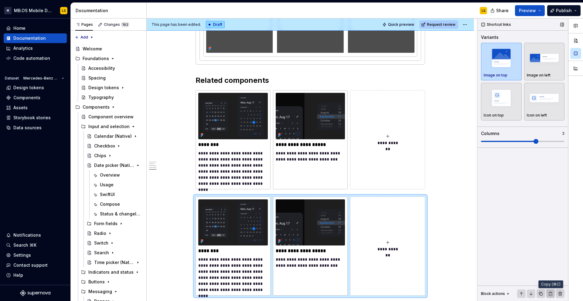
click at [459, 260] on button "button" at bounding box center [550, 294] width 9 height 9
type textarea "*"
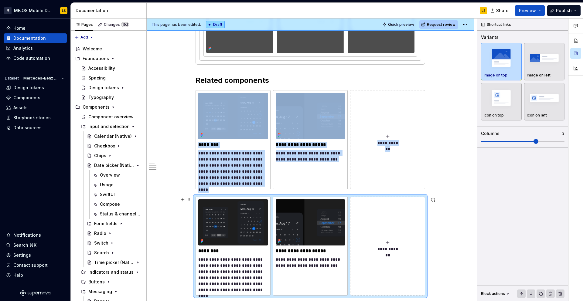
click at [400, 214] on button "**********" at bounding box center [387, 246] width 75 height 99
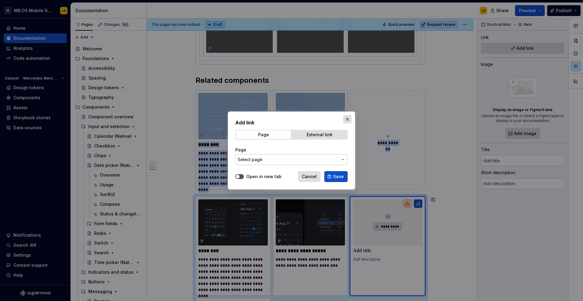
click at [348, 117] on button "button" at bounding box center [347, 119] width 9 height 9
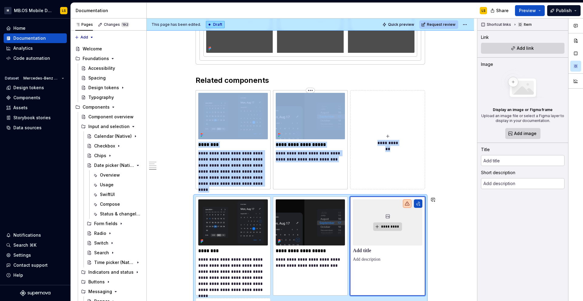
scroll to position [930, 0]
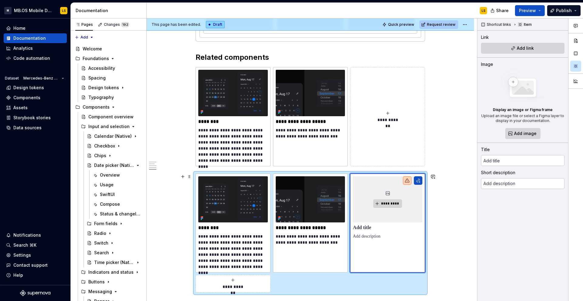
click at [333, 260] on div "**********" at bounding box center [311, 233] width 230 height 119
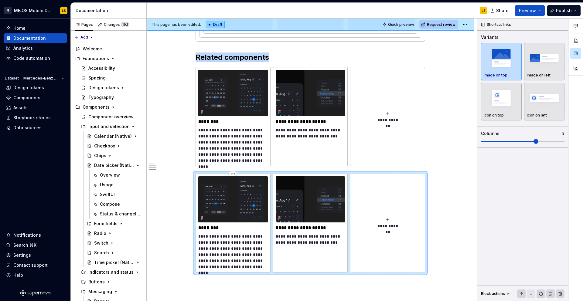
scroll to position [892, 0]
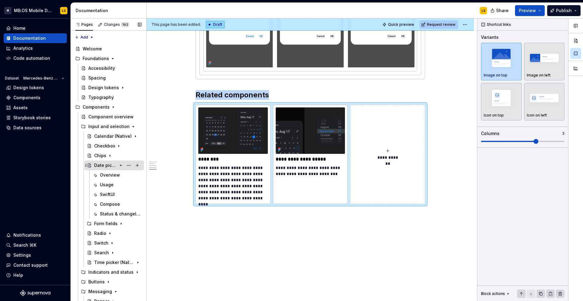
click at [103, 165] on div "Date picker (Native)" at bounding box center [105, 165] width 23 height 6
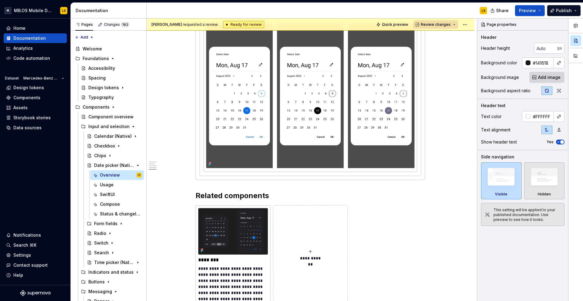
scroll to position [926, 0]
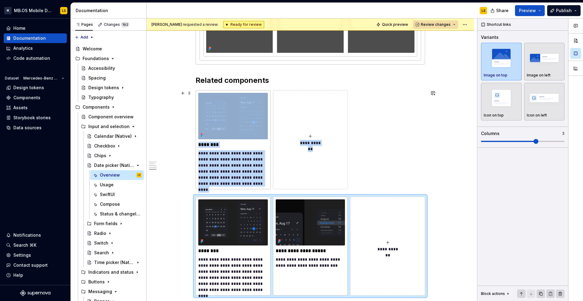
click at [282, 106] on button "**********" at bounding box center [310, 139] width 75 height 99
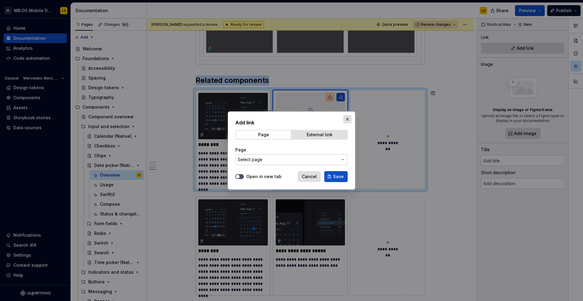
click at [349, 122] on button "button" at bounding box center [347, 119] width 9 height 9
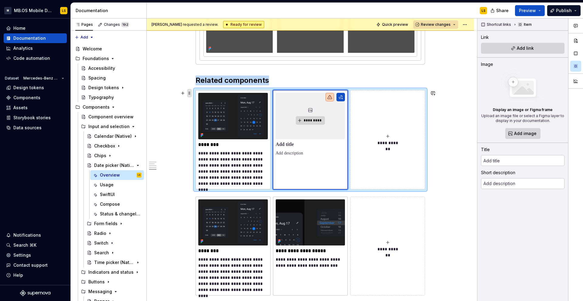
click at [191, 93] on span at bounding box center [189, 93] width 5 height 9
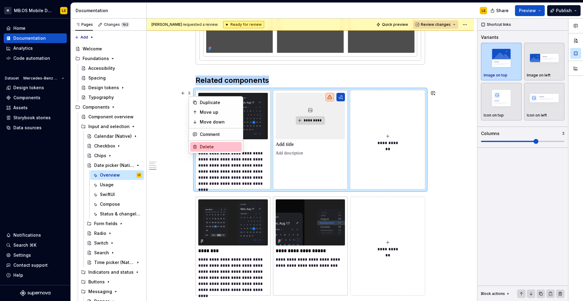
click at [211, 148] on div "Delete" at bounding box center [219, 147] width 39 height 6
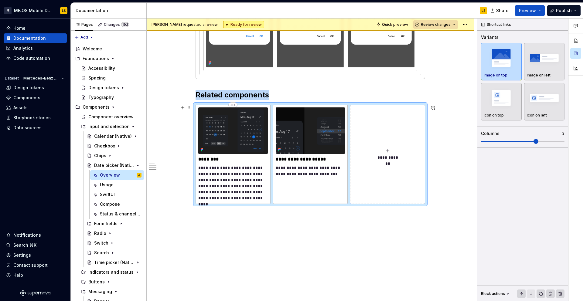
scroll to position [911, 0]
click at [292, 165] on p "**********" at bounding box center [311, 171] width 70 height 12
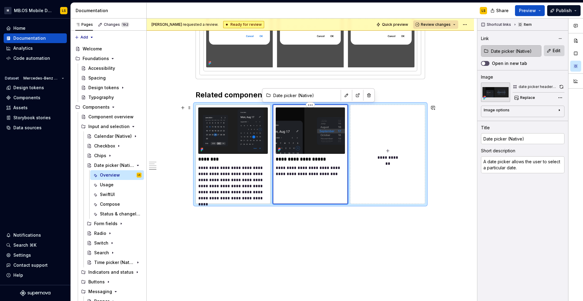
click at [284, 158] on p "**********" at bounding box center [311, 159] width 70 height 6
click at [318, 194] on div "**********" at bounding box center [310, 154] width 75 height 99
click at [459, 47] on input "Date picker (Native)" at bounding box center [514, 51] width 53 height 11
click at [459, 48] on button "Edit" at bounding box center [554, 50] width 21 height 11
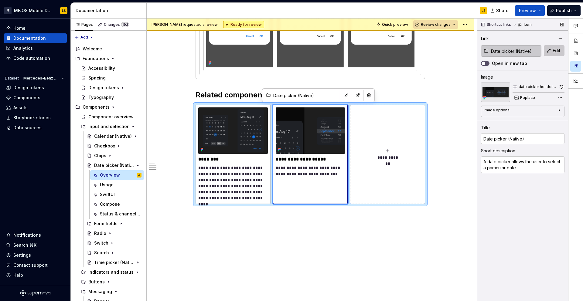
type textarea "*"
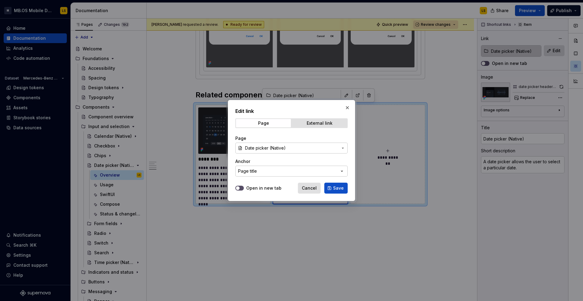
click at [306, 148] on span "Date picker (Native)" at bounding box center [291, 148] width 93 height 6
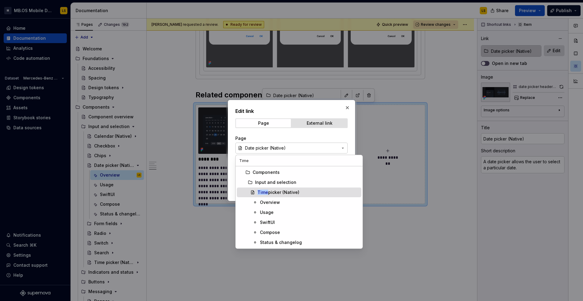
type input "Time"
click at [272, 192] on div "Time picker (Native)" at bounding box center [278, 192] width 42 height 6
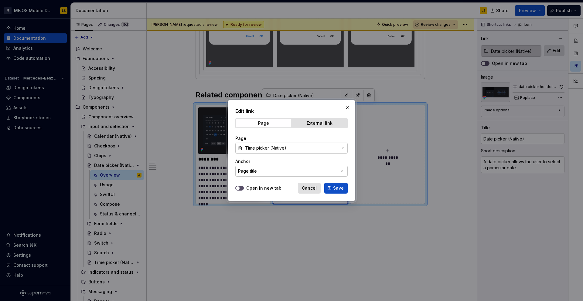
click at [334, 188] on span "Save" at bounding box center [338, 188] width 11 height 6
type textarea "*"
type input "Time picker (Native)"
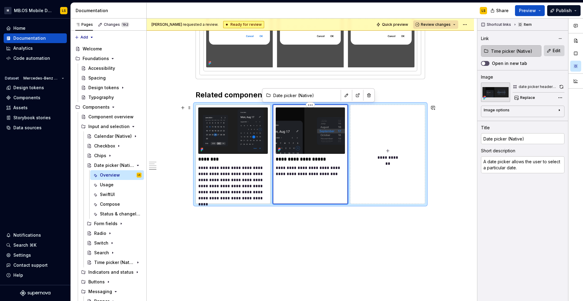
type textarea "*"
type input "Time picker (Native)"
click at [459, 40] on button "button" at bounding box center [560, 38] width 9 height 9
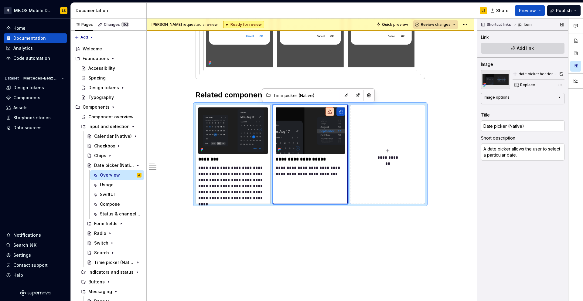
type textarea "*"
click at [459, 155] on textarea "A date picker allows the user to select a particular date." at bounding box center [522, 152] width 83 height 17
type textarea "*"
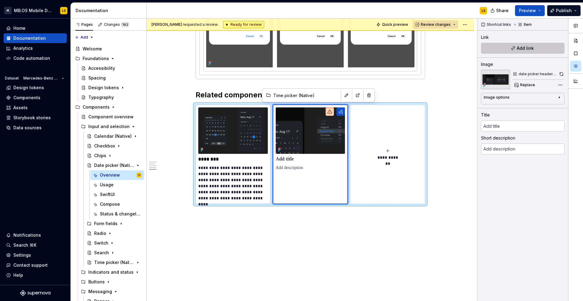
click at [459, 49] on button "Add link" at bounding box center [522, 48] width 83 height 11
type textarea "*"
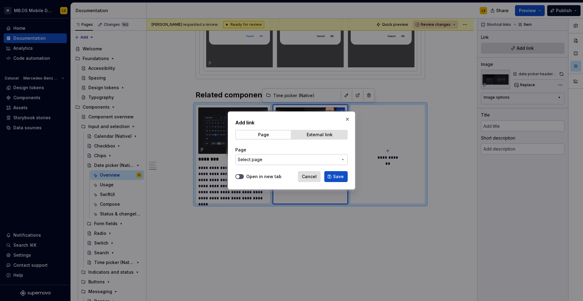
click at [259, 160] on span "Select page" at bounding box center [250, 160] width 25 height 6
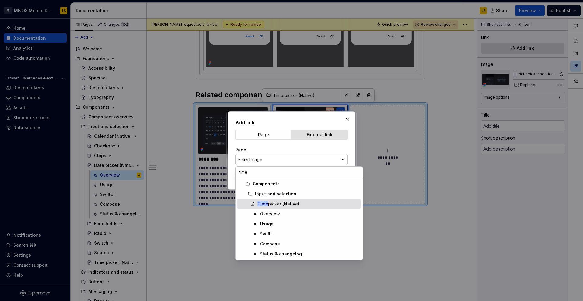
type input "time"
click at [270, 207] on div "Time picker (Native)" at bounding box center [278, 204] width 42 height 6
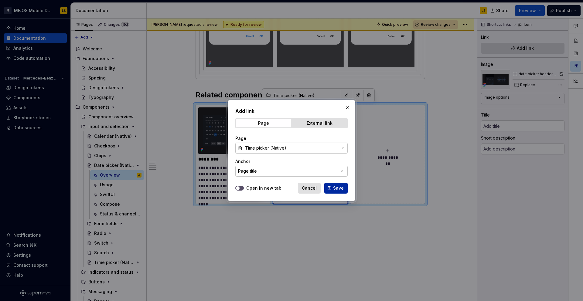
click at [336, 189] on span "Save" at bounding box center [338, 188] width 11 height 6
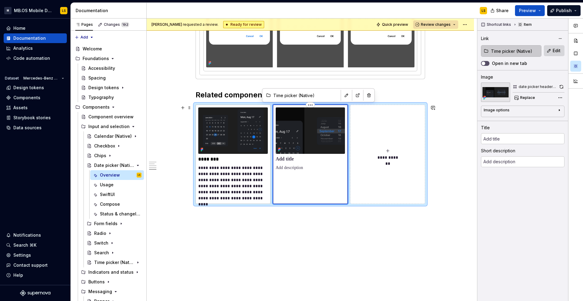
type textarea "*"
type input "Time picker (Native)"
type textarea "The Native Time Picker from the OS (iOS & Android) is used for selecting specif…"
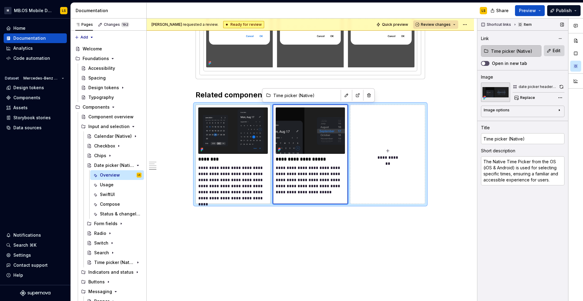
click at [459, 89] on img at bounding box center [495, 92] width 29 height 19
click at [459, 99] on span "Replace" at bounding box center [527, 97] width 15 height 5
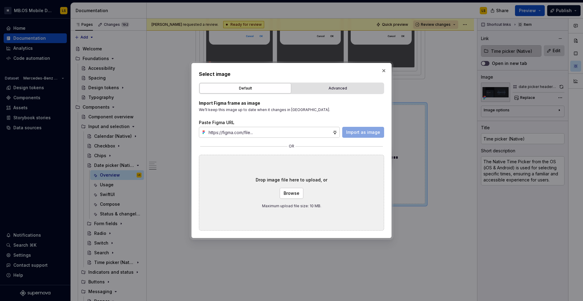
type textarea "*"
click at [342, 86] on div "Advanced" at bounding box center [337, 88] width 87 height 6
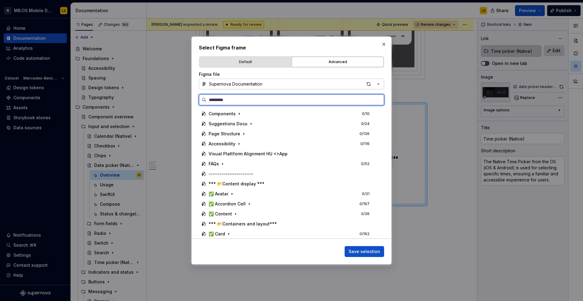
click at [308, 99] on input "search" at bounding box center [294, 100] width 177 height 6
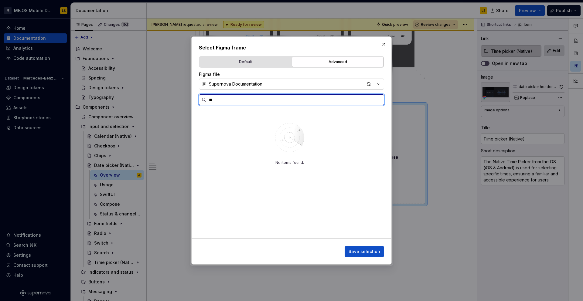
type input "*"
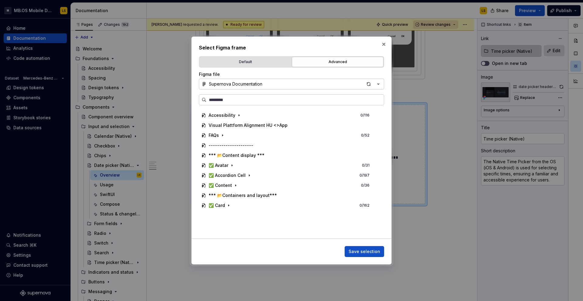
scroll to position [0, 0]
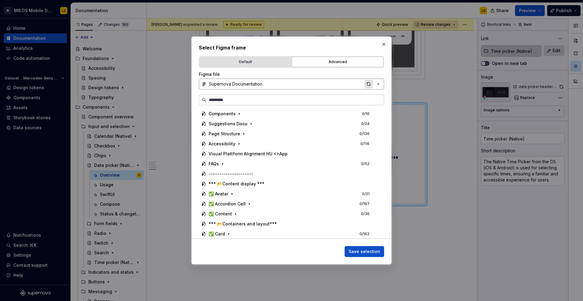
click at [367, 83] on div "button" at bounding box center [368, 84] width 9 height 9
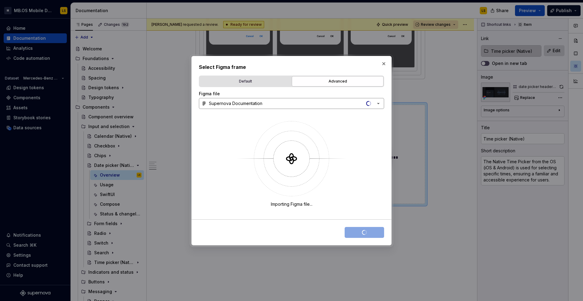
type textarea "*"
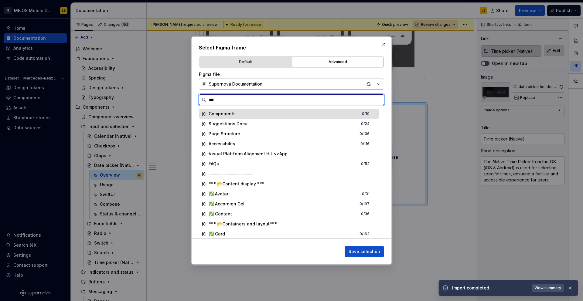
type input "****"
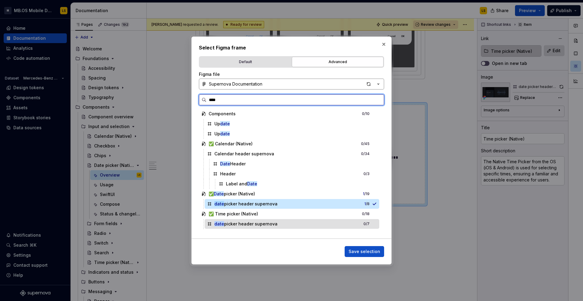
click at [315, 227] on div "date picker header supernova 0 / 7" at bounding box center [292, 224] width 175 height 10
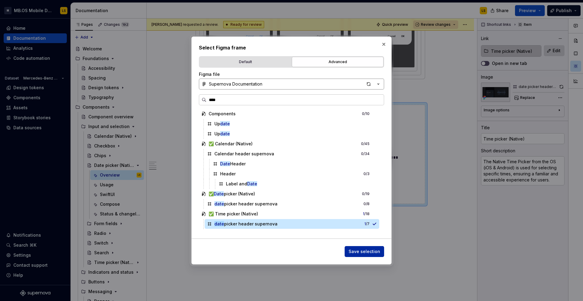
click at [359, 250] on span "Save selection" at bounding box center [365, 252] width 32 height 6
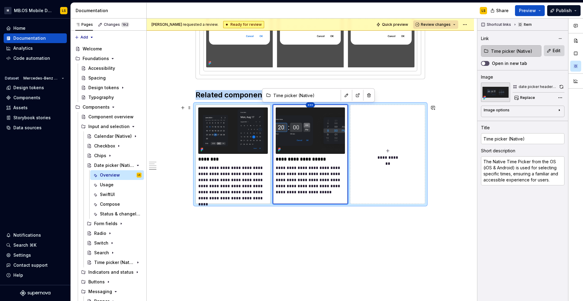
click at [310, 104] on html "M MB.OS Mobile Design System LS Home Documentation Analytics Code automation Da…" at bounding box center [291, 150] width 583 height 301
click at [459, 87] on div "Comments Open comments No comments yet Select ‘Comment’ from the block context …" at bounding box center [530, 160] width 106 height 283
click at [459, 87] on button "button" at bounding box center [561, 87] width 6 height 9
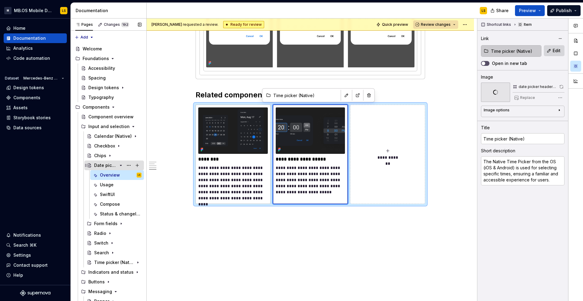
click at [120, 166] on icon "Page tree" at bounding box center [120, 165] width 5 height 5
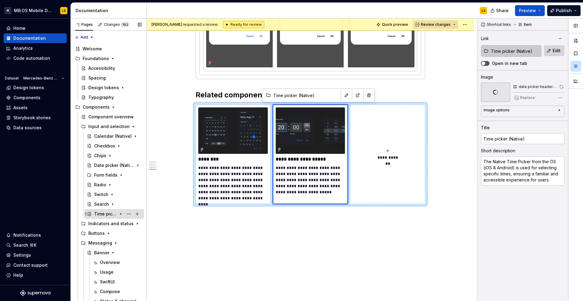
click at [105, 215] on div "Time picker (Native)" at bounding box center [105, 214] width 23 height 6
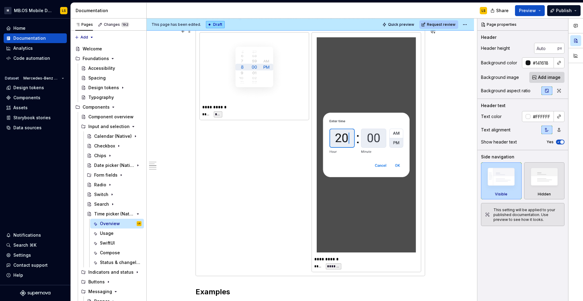
scroll to position [867, 0]
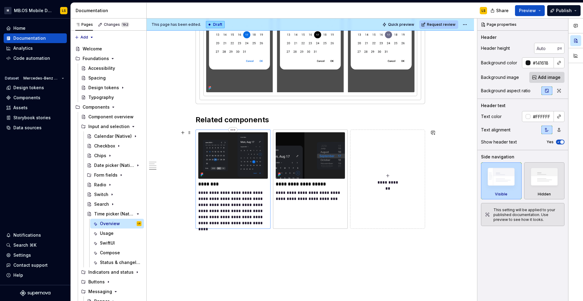
click at [231, 192] on p "**********" at bounding box center [233, 208] width 70 height 36
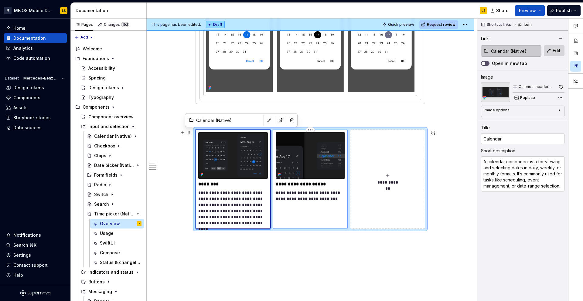
type textarea "*"
type input "Date picker (Native)"
type textarea "A date picker allows the user to select a particular date."
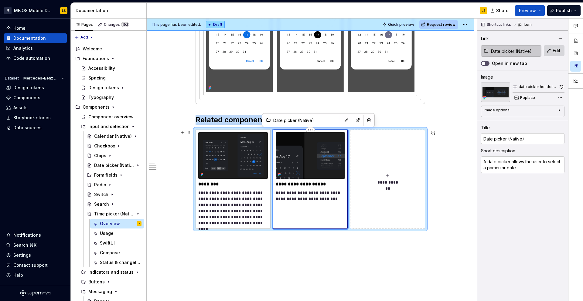
click at [329, 209] on div "**********" at bounding box center [310, 179] width 75 height 99
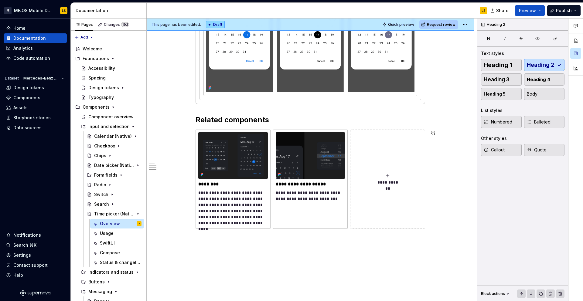
click at [121, 214] on icon "Page tree" at bounding box center [120, 214] width 5 height 5
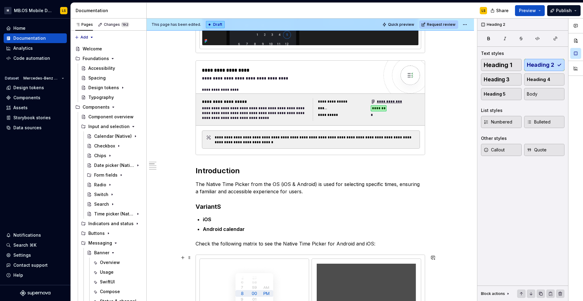
scroll to position [0, 0]
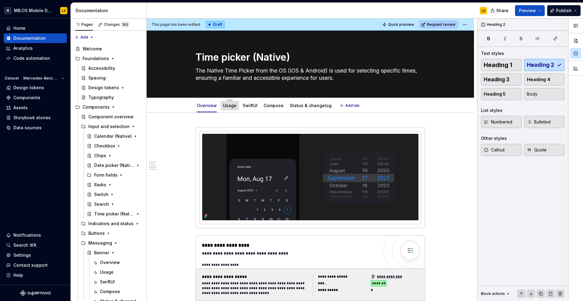
click at [227, 107] on link "Usage" at bounding box center [230, 105] width 14 height 5
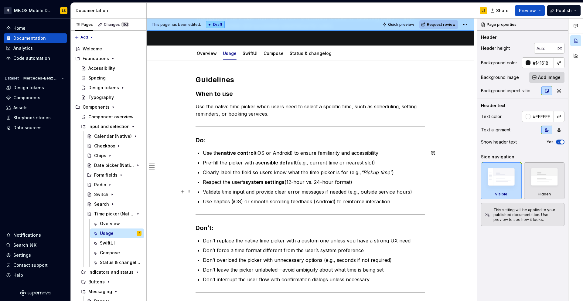
scroll to position [48, 0]
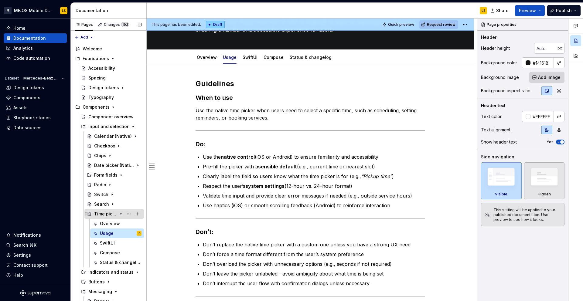
click at [120, 216] on icon "Page tree" at bounding box center [120, 214] width 5 height 5
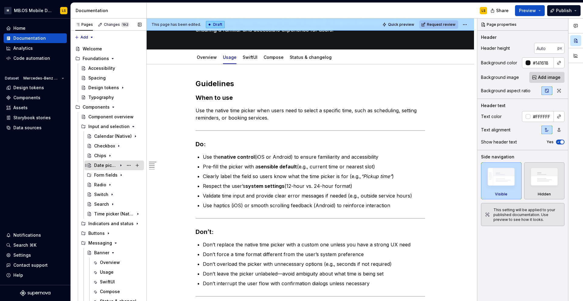
click at [111, 164] on div "Date picker (Native)" at bounding box center [105, 165] width 23 height 6
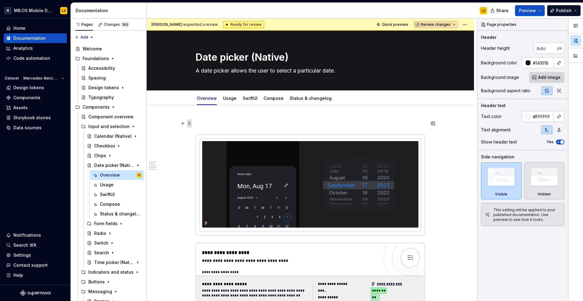
click at [190, 125] on span at bounding box center [189, 123] width 5 height 9
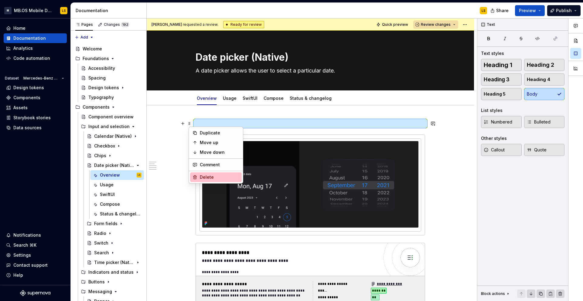
click at [204, 178] on div "Delete" at bounding box center [219, 177] width 39 height 6
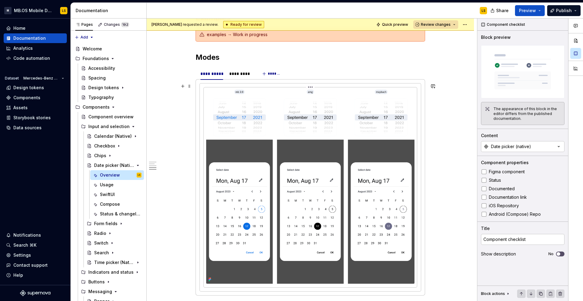
scroll to position [702, 0]
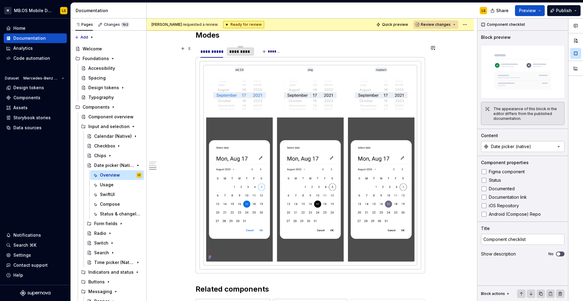
click at [244, 55] on div "*********" at bounding box center [240, 52] width 22 height 6
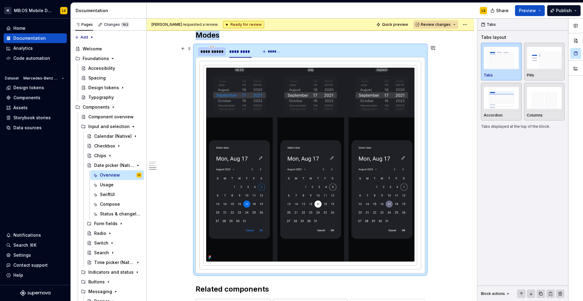
click at [217, 51] on div "**********" at bounding box center [211, 52] width 23 height 6
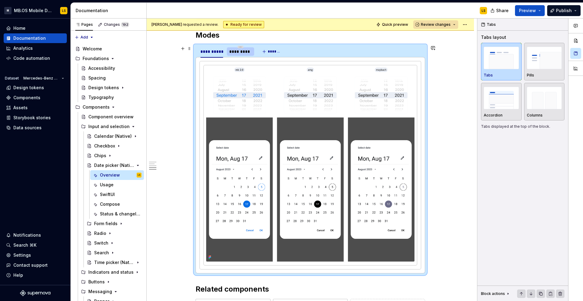
click at [240, 54] on div "*********" at bounding box center [240, 52] width 22 height 6
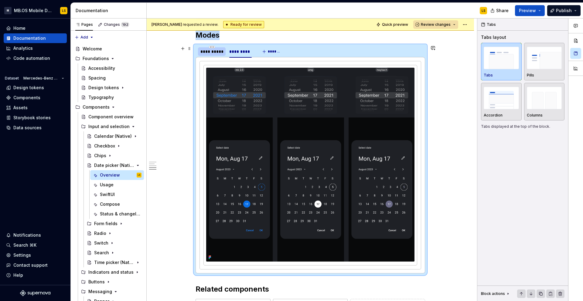
click at [216, 49] on div "**********" at bounding box center [211, 52] width 23 height 6
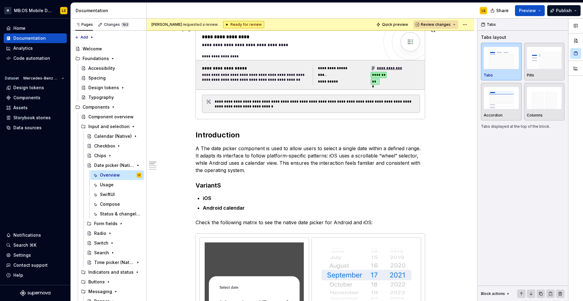
scroll to position [0, 0]
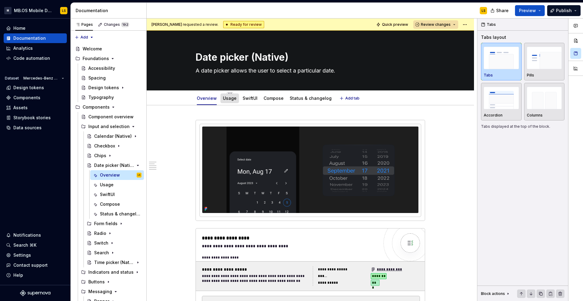
click at [233, 98] on link "Usage" at bounding box center [230, 98] width 14 height 5
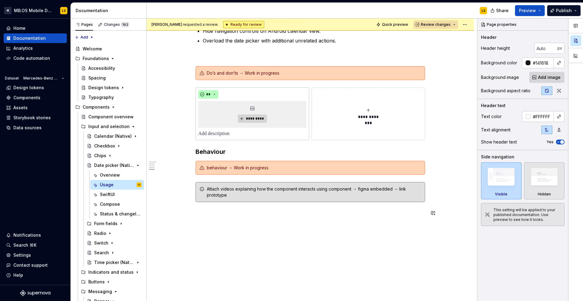
scroll to position [211, 0]
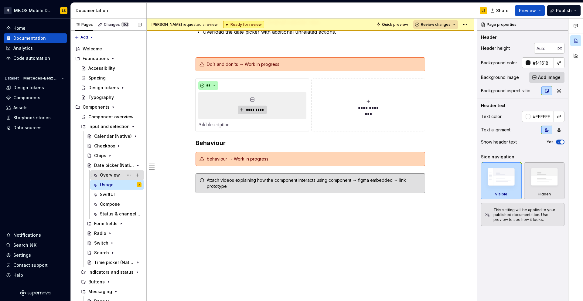
click at [103, 175] on div "Overview" at bounding box center [110, 175] width 20 height 6
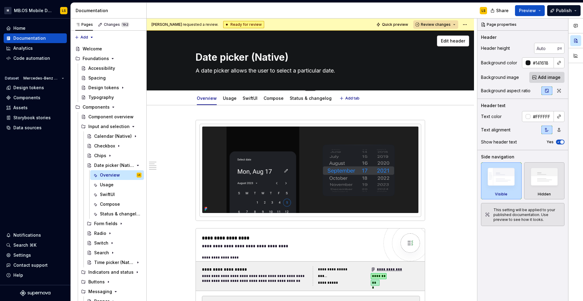
click at [231, 72] on textarea "A date picker allows the user to select a particular date." at bounding box center [309, 71] width 230 height 10
paste textarea "Native date picker from the OS - iOs & Android."
type textarea "*"
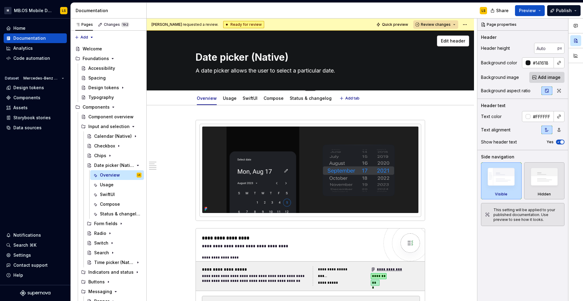
type textarea "Native date picker from the OS - iOs & Android.  A date picker allows the user …"
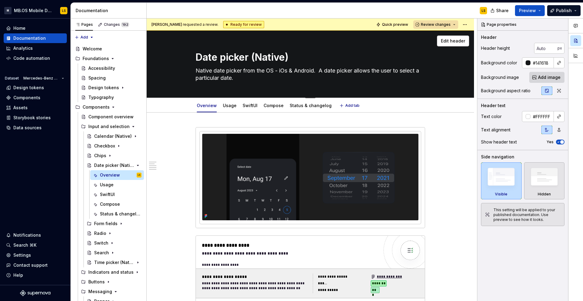
type textarea "*"
type textarea "Native date picker from the OS - iOs & Android.  A date picker allows the user …"
type textarea "*"
